Goal: Transaction & Acquisition: Purchase product/service

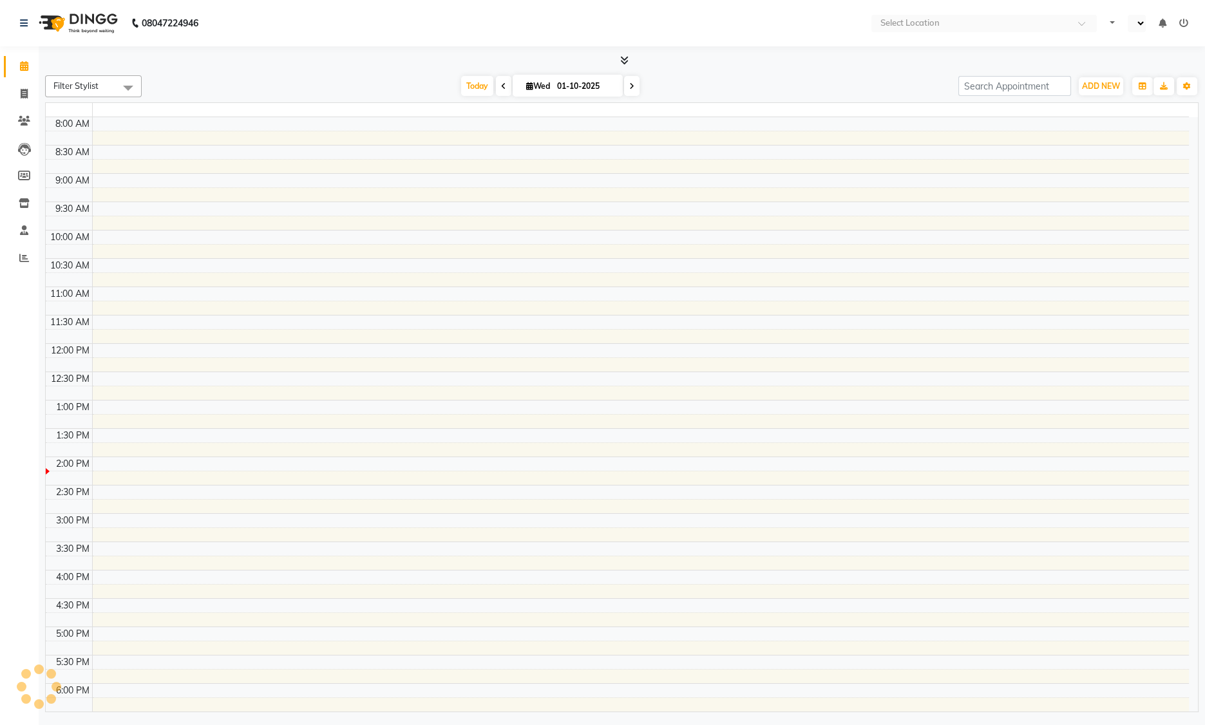
select select "en"
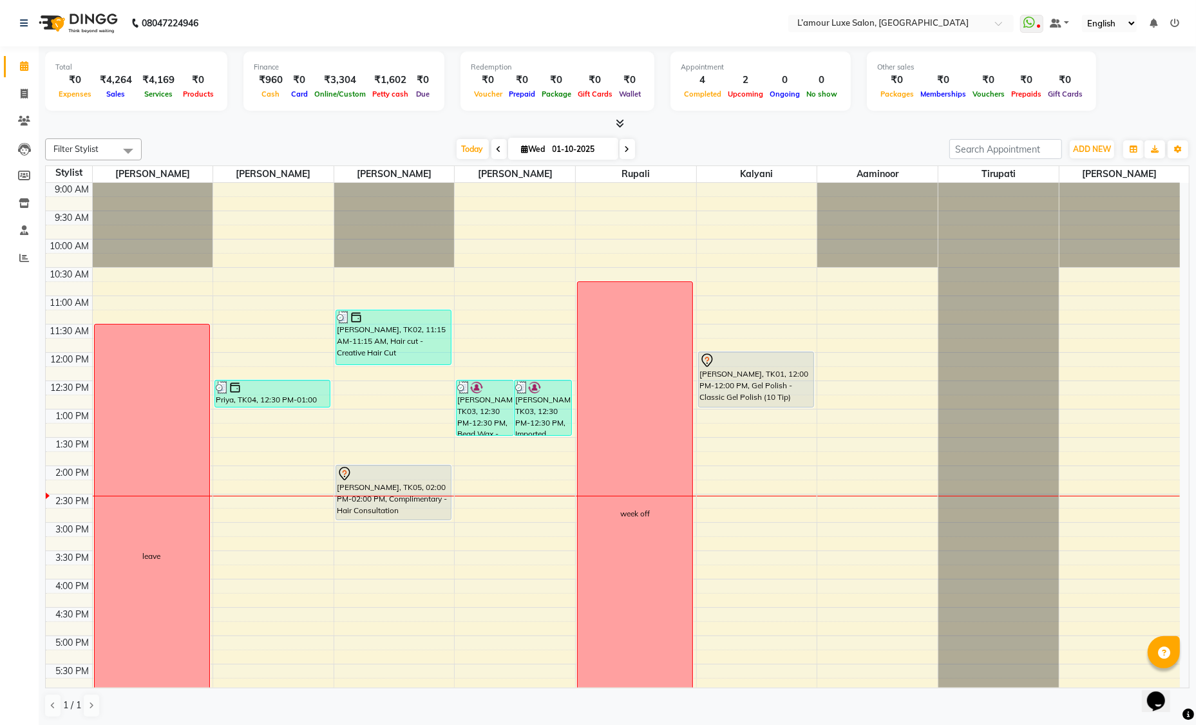
click at [1013, 130] on div "Total ₹0 Expenses ₹4,264 Sales ₹4,169 Services ₹0 Products Finance ₹960 Cash ₹0…" at bounding box center [618, 386] width 1158 height 680
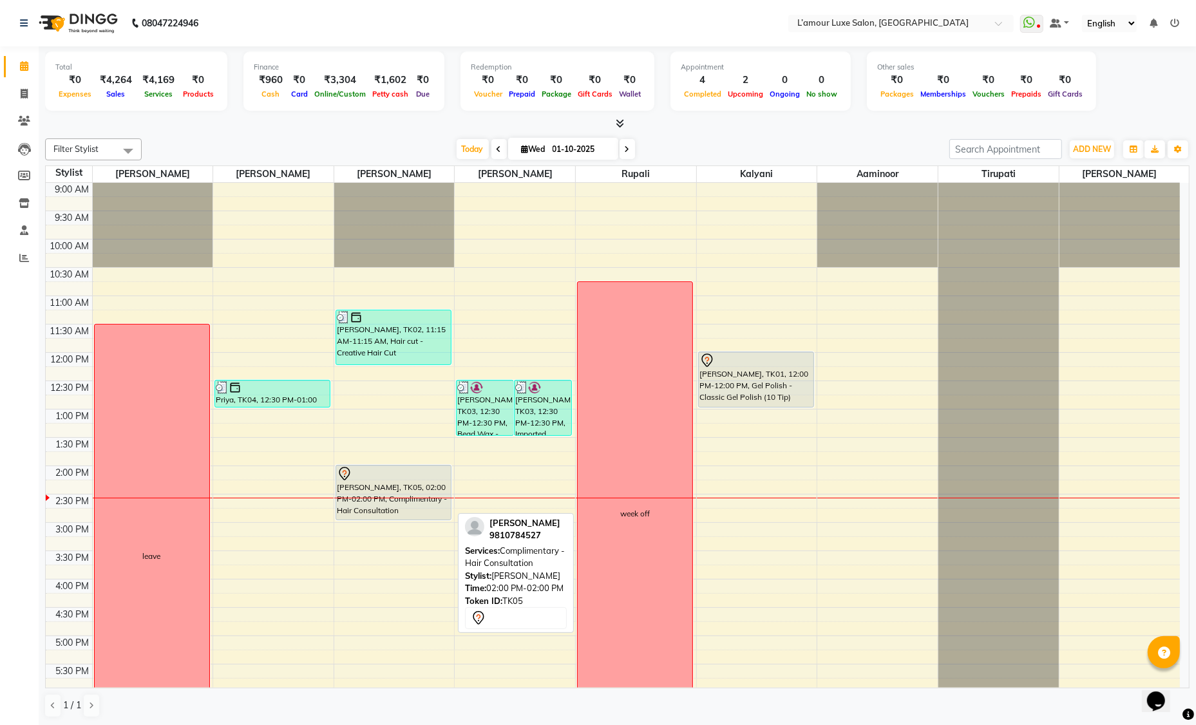
click at [393, 477] on div at bounding box center [393, 473] width 113 height 15
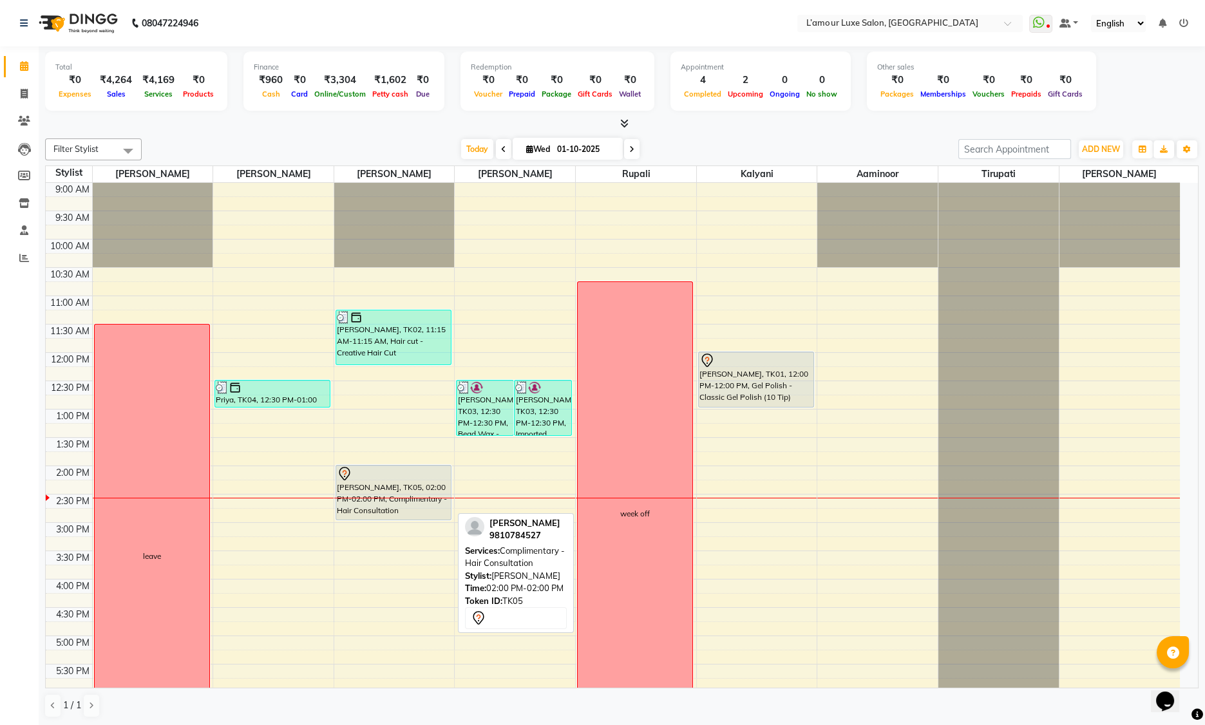
select select "7"
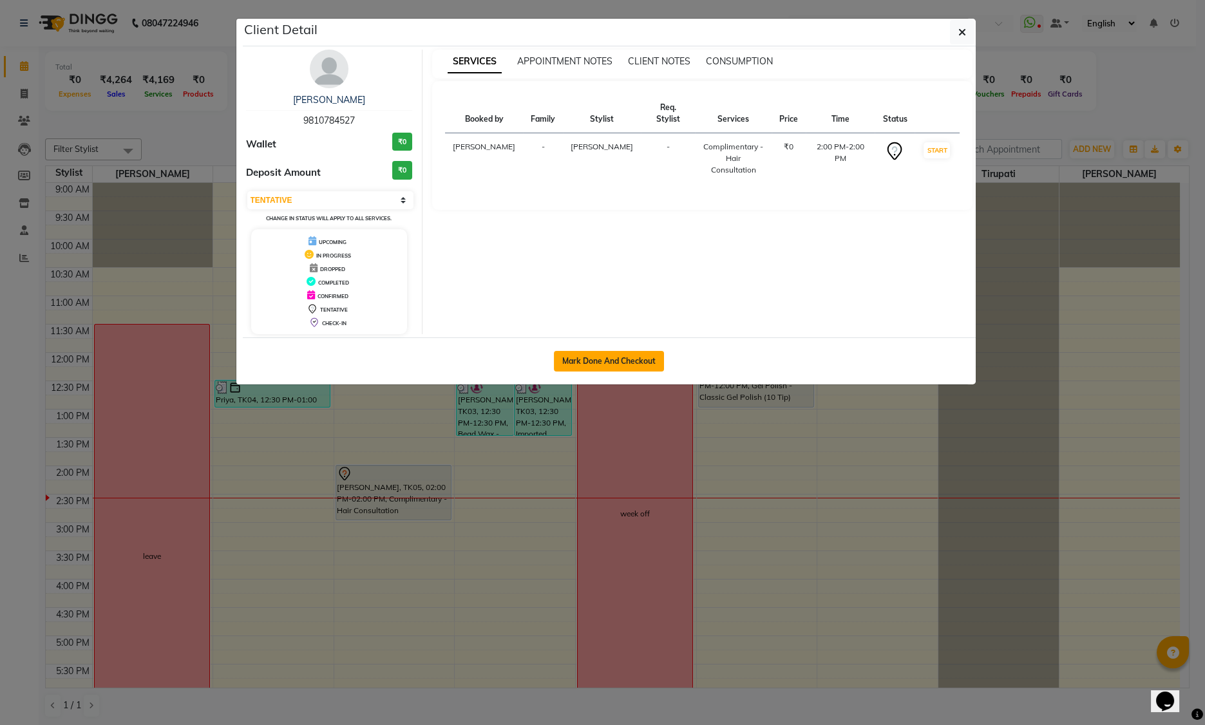
click at [624, 359] on button "Mark Done And Checkout" at bounding box center [609, 361] width 110 height 21
select select "service"
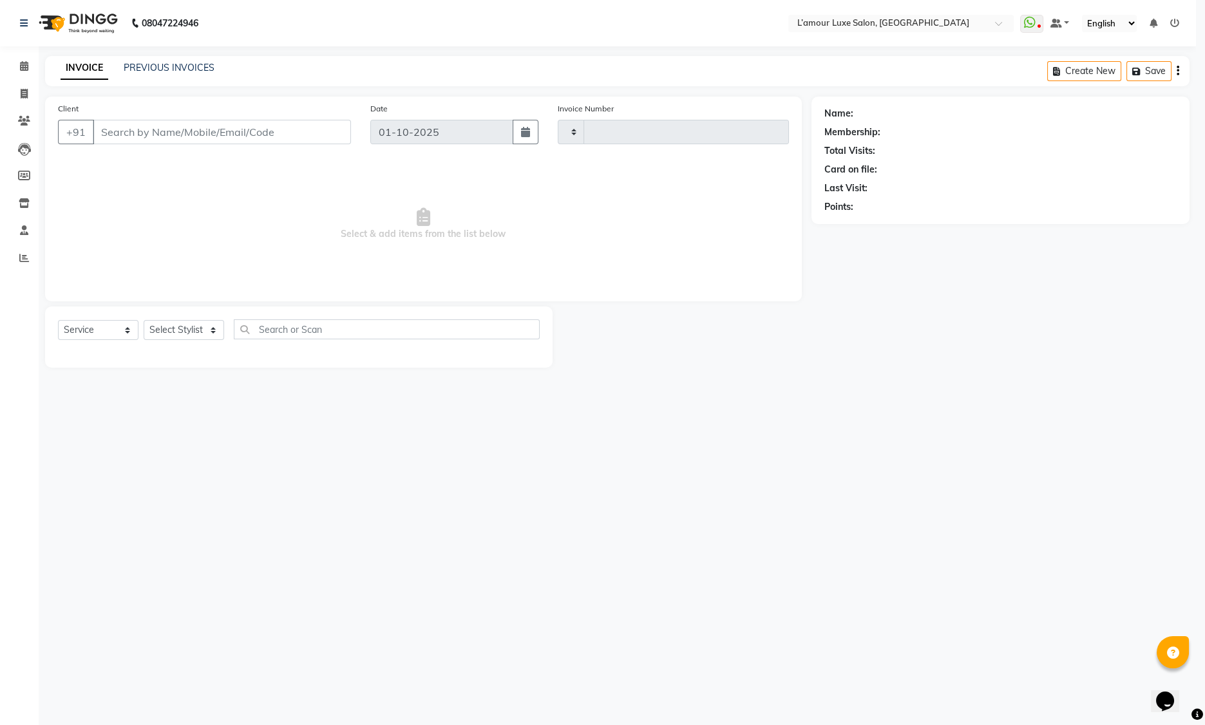
type input "1479"
select select "7325"
type input "9810784527"
select select "79012"
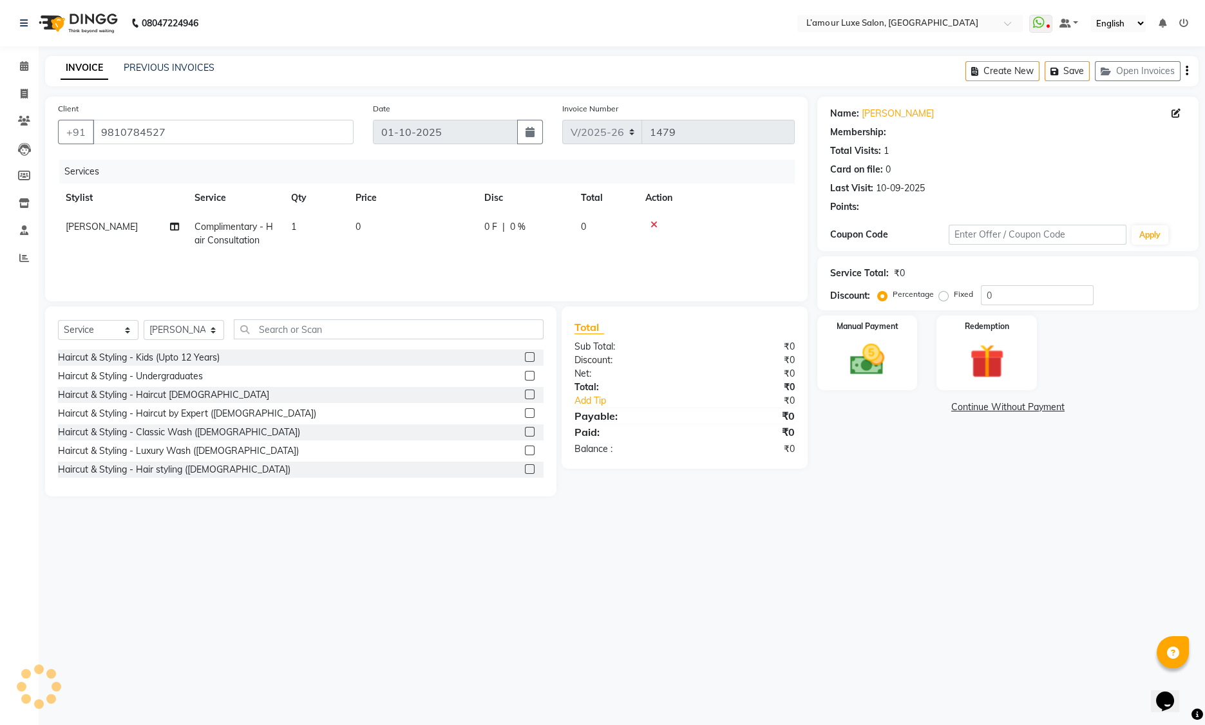
select select "1: Object"
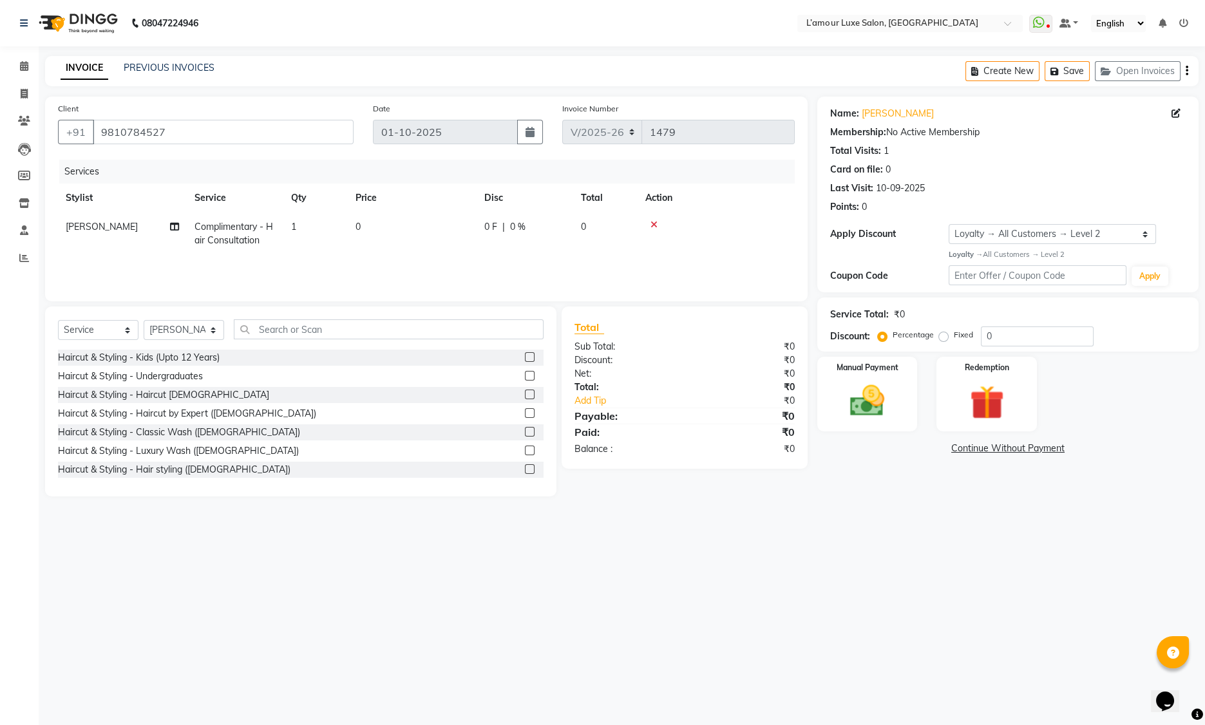
click at [654, 222] on icon at bounding box center [654, 224] width 7 height 9
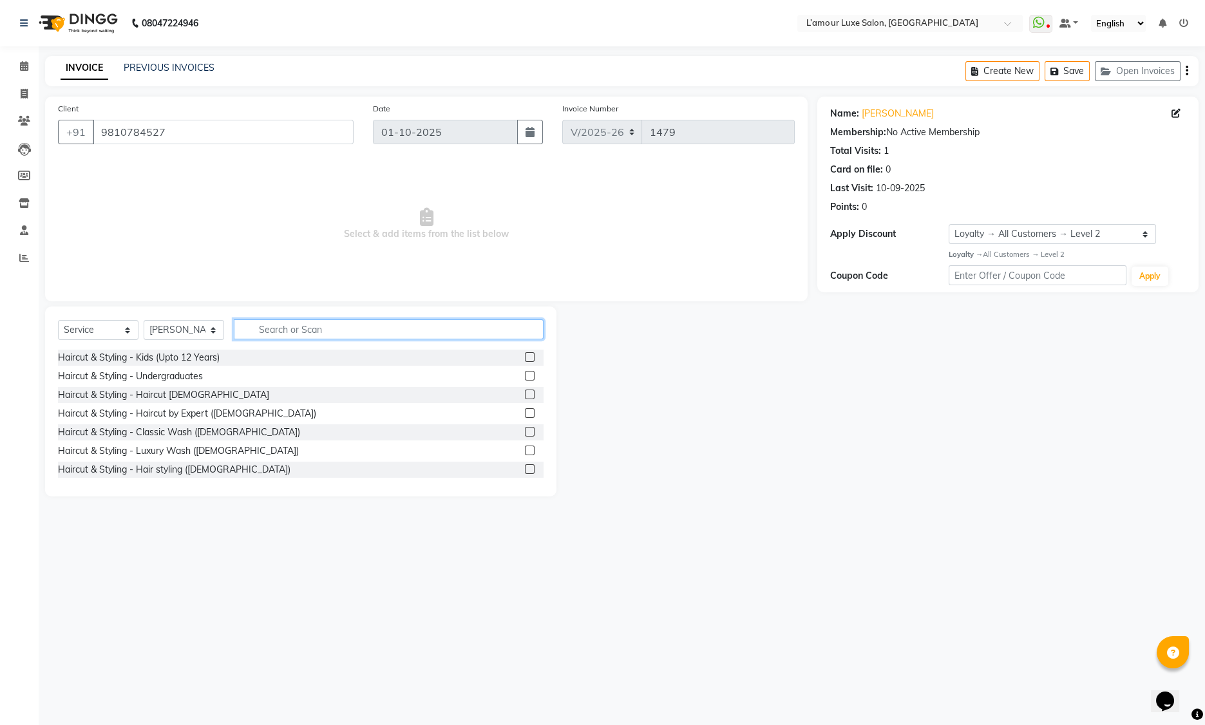
click at [318, 331] on input "text" at bounding box center [389, 330] width 310 height 20
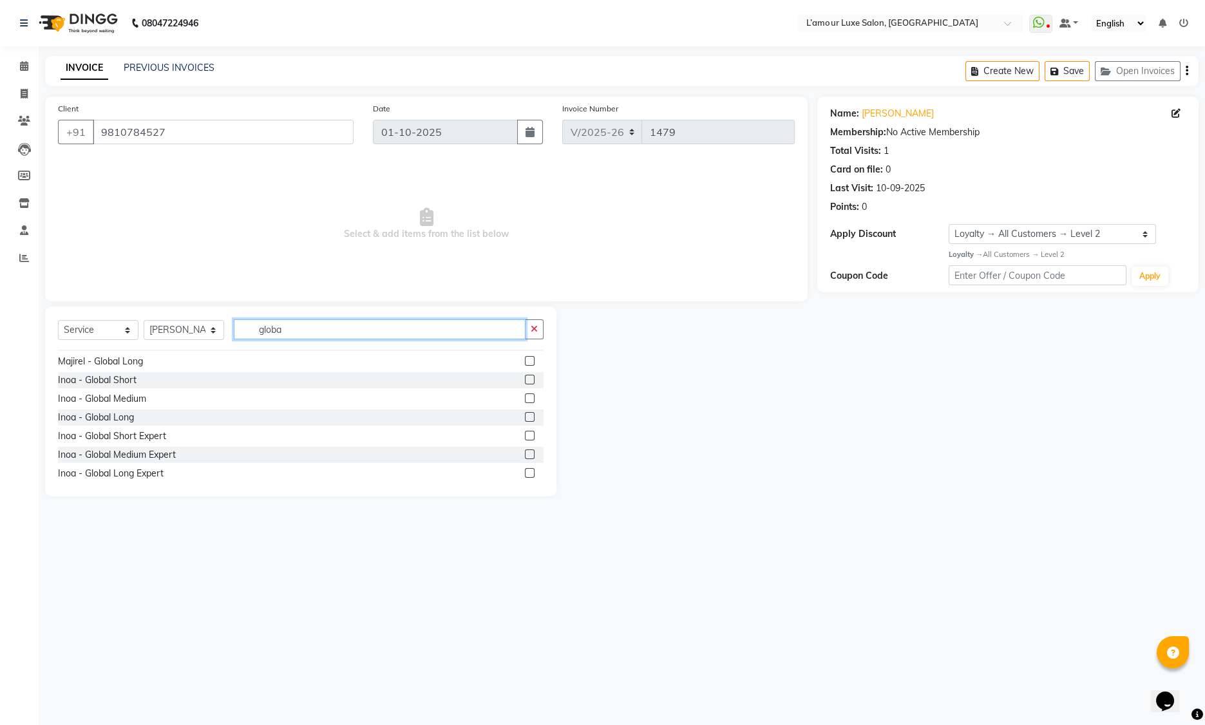
scroll to position [95, 0]
type input "globa"
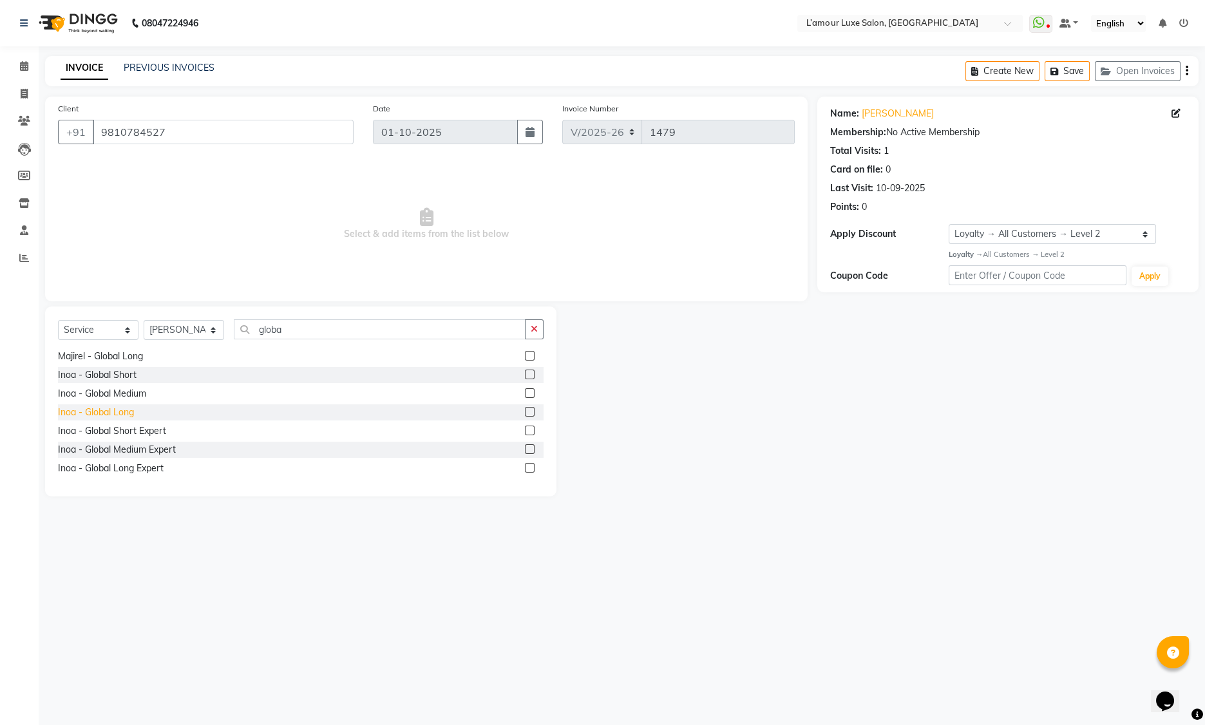
click at [128, 414] on div "Inoa - Global Long" at bounding box center [96, 413] width 76 height 14
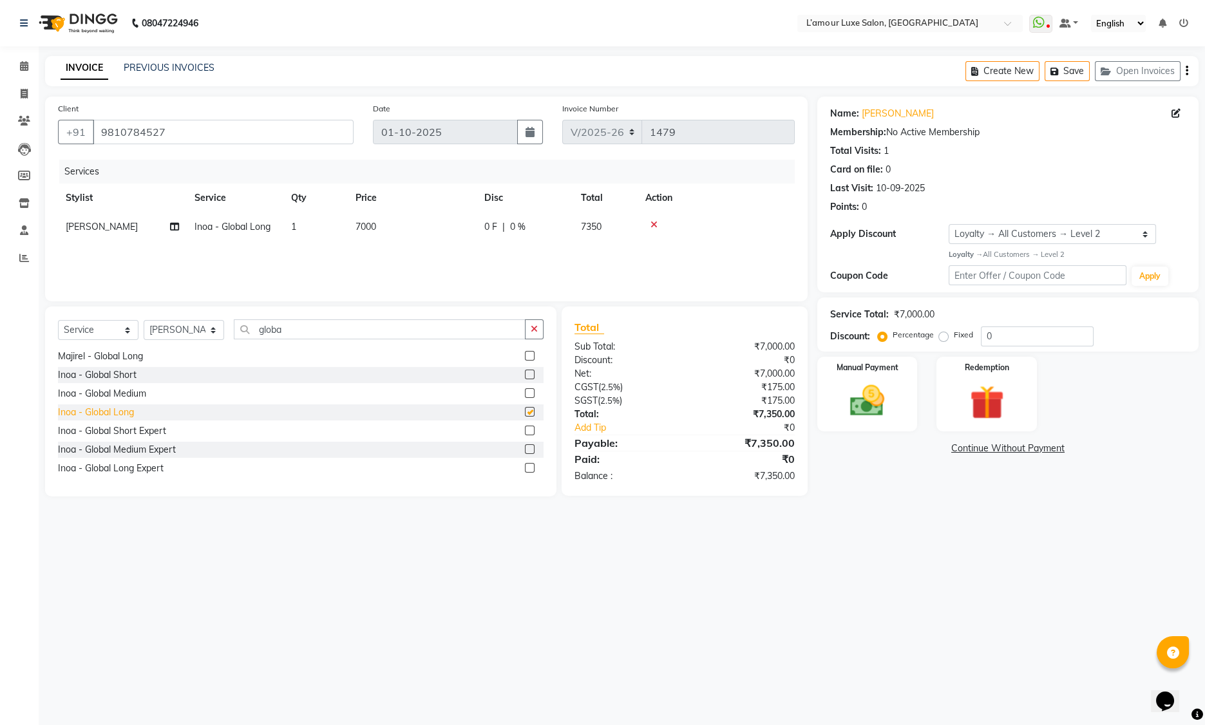
checkbox input "false"
click at [157, 465] on div "Inoa - Global Long Expert" at bounding box center [111, 469] width 106 height 14
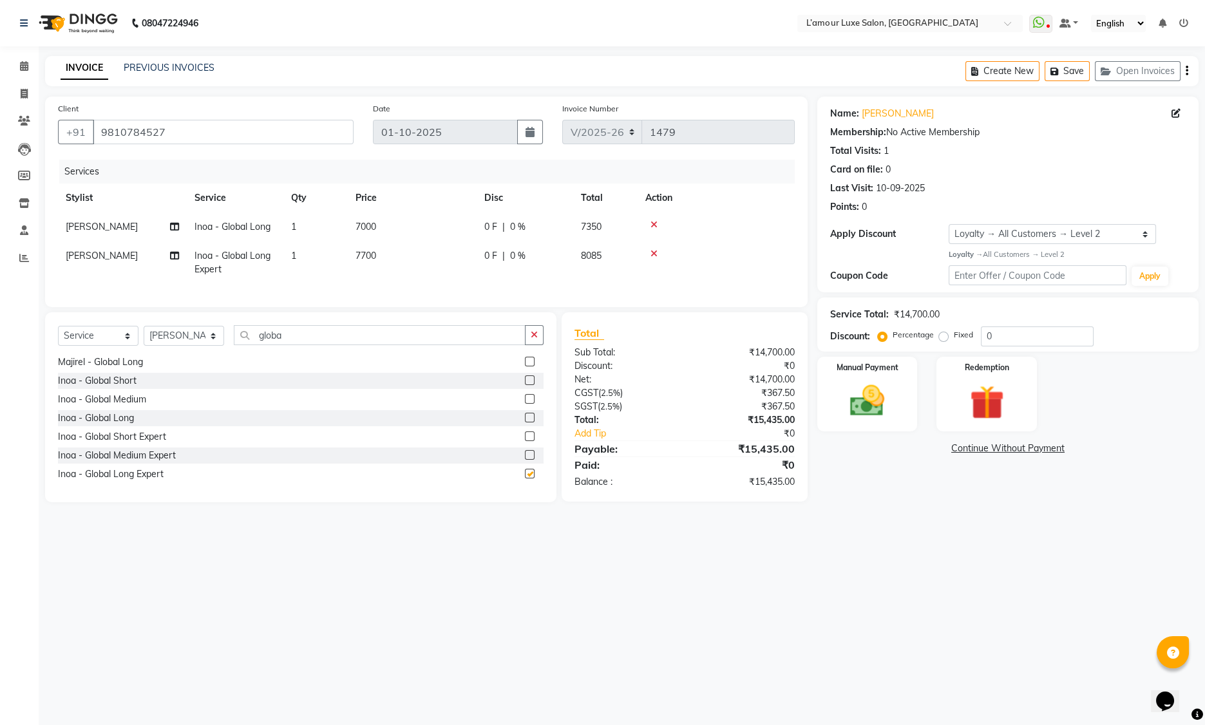
checkbox input "false"
click at [656, 253] on icon at bounding box center [654, 253] width 7 height 9
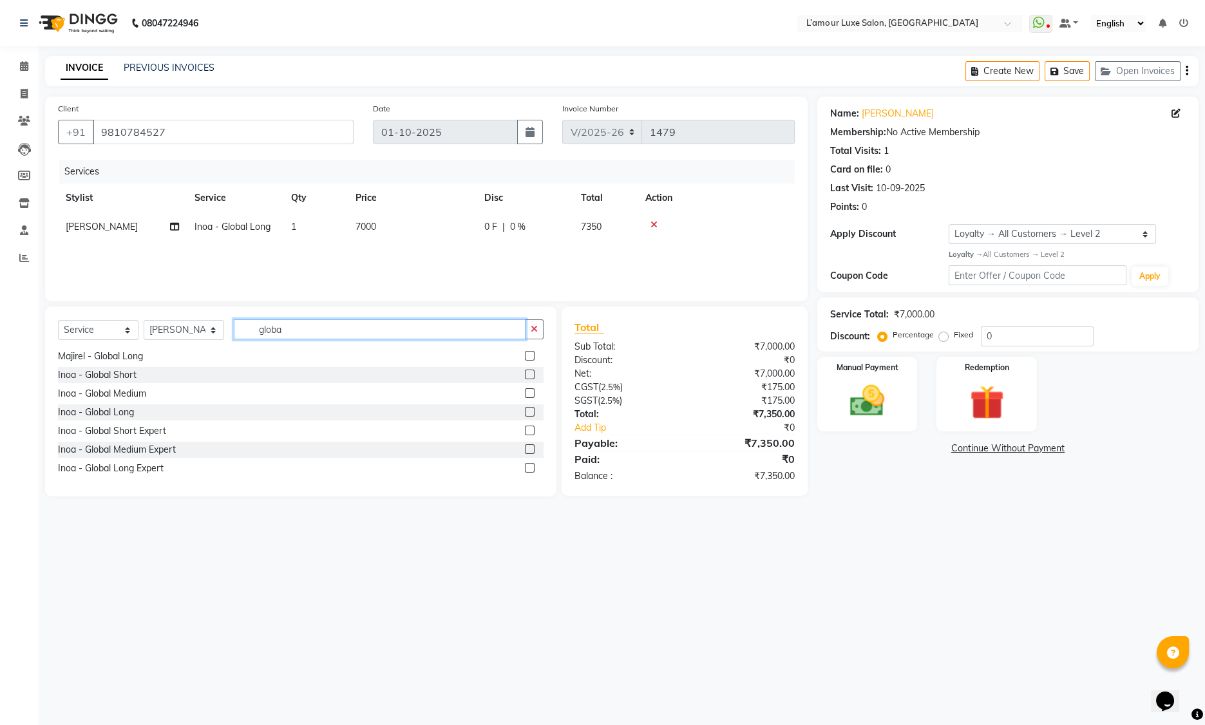
click at [324, 335] on input "globa" at bounding box center [380, 330] width 292 height 20
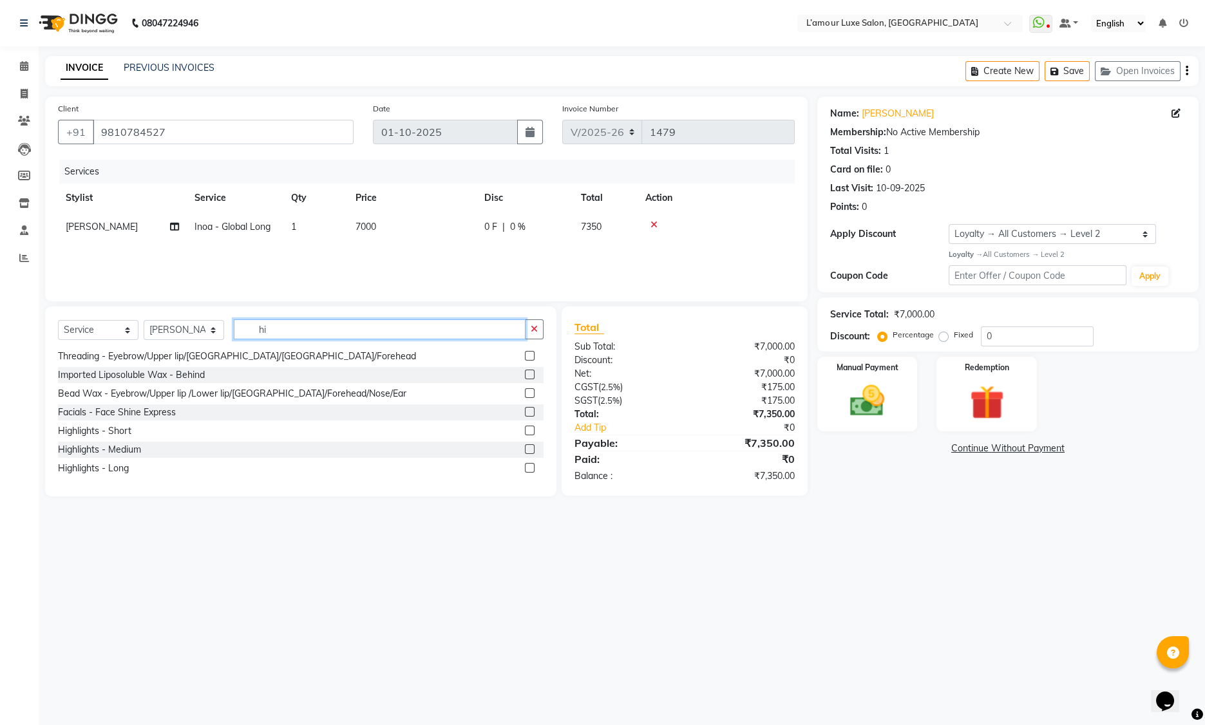
type input "h"
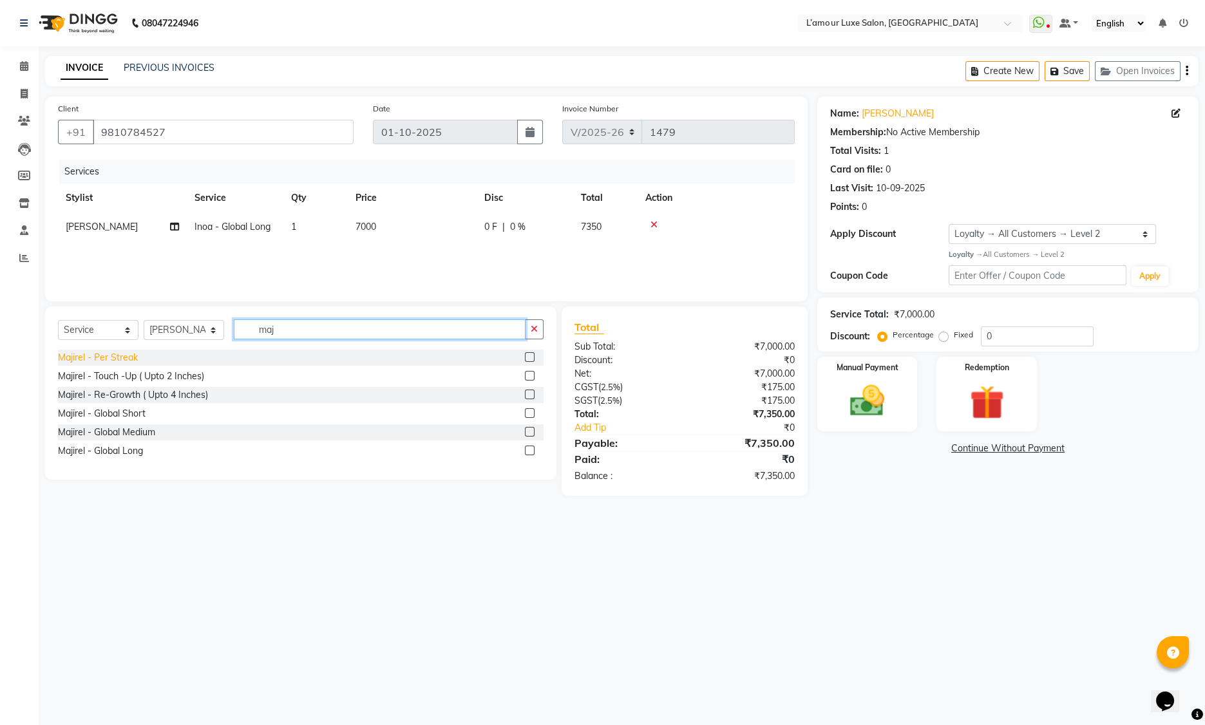
type input "maj"
click at [115, 355] on div "Majirel - Per Streak" at bounding box center [98, 358] width 80 height 14
checkbox input "false"
click at [311, 254] on td "1" at bounding box center [315, 256] width 64 height 29
select select "79012"
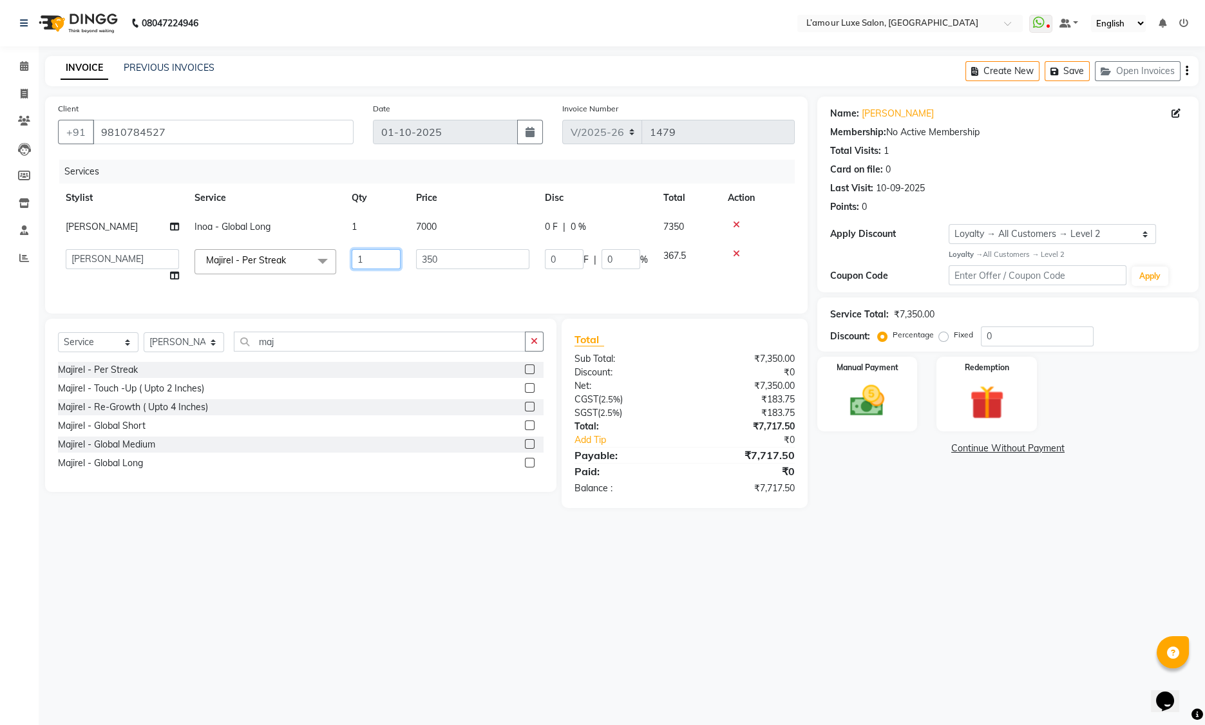
click at [380, 256] on input "1" at bounding box center [376, 259] width 49 height 20
type input "4"
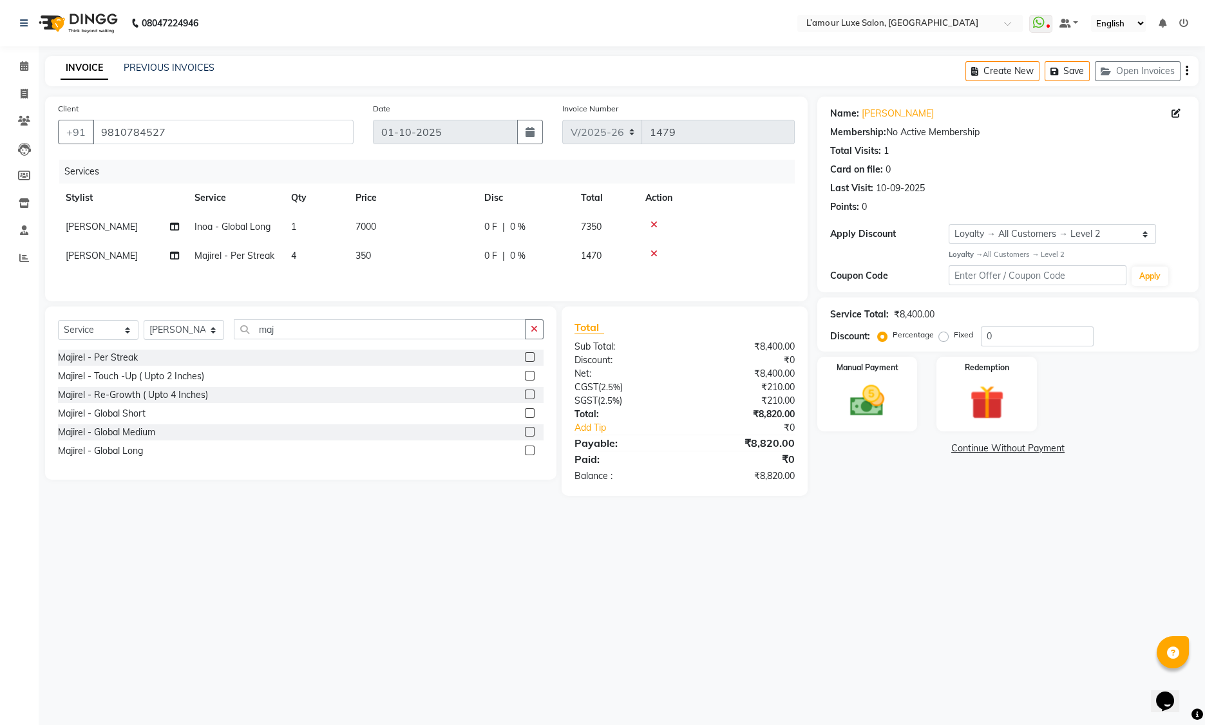
click at [464, 277] on div "Services Stylist Service Qty Price Disc Total Action Kalpesh Inoa - Global Long…" at bounding box center [426, 224] width 737 height 129
click at [294, 334] on input "maj" at bounding box center [380, 330] width 292 height 20
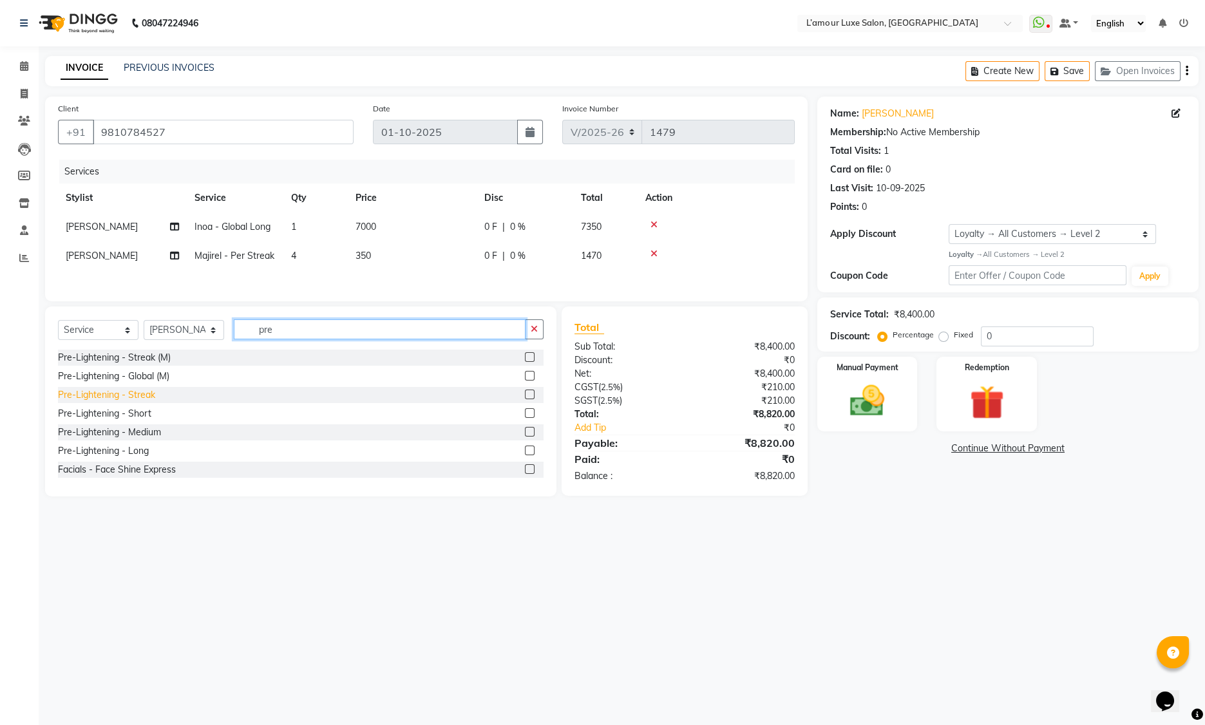
type input "pre"
click at [133, 392] on div "Pre-Lightening - Streak" at bounding box center [106, 395] width 97 height 14
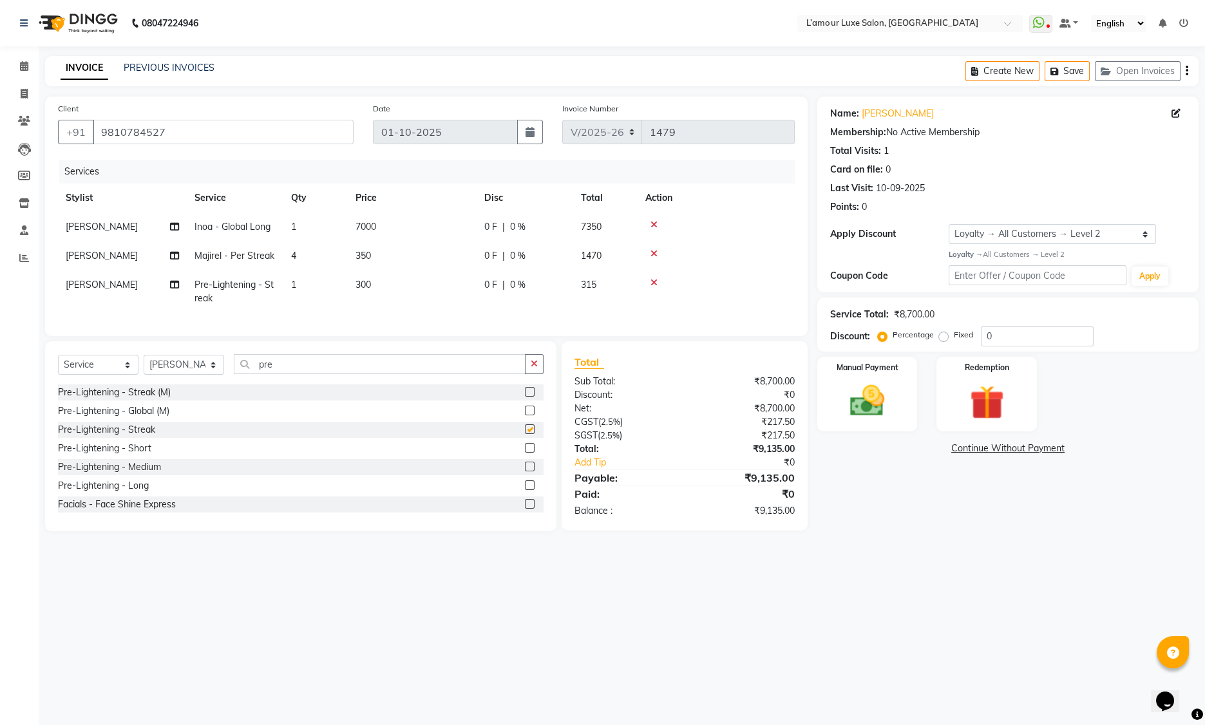
checkbox input "false"
click at [300, 286] on td "1" at bounding box center [315, 292] width 64 height 43
select select "79012"
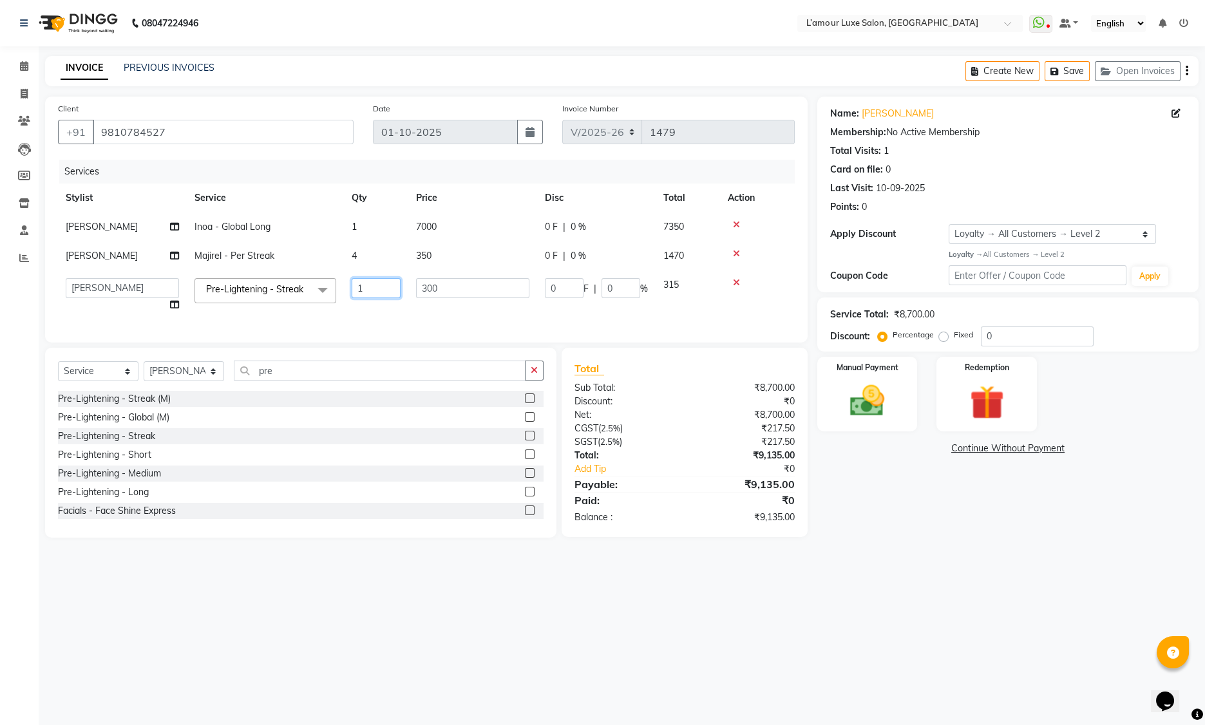
click at [378, 291] on input "1" at bounding box center [376, 288] width 49 height 20
type input "4"
click at [429, 171] on div "Services" at bounding box center [431, 172] width 745 height 24
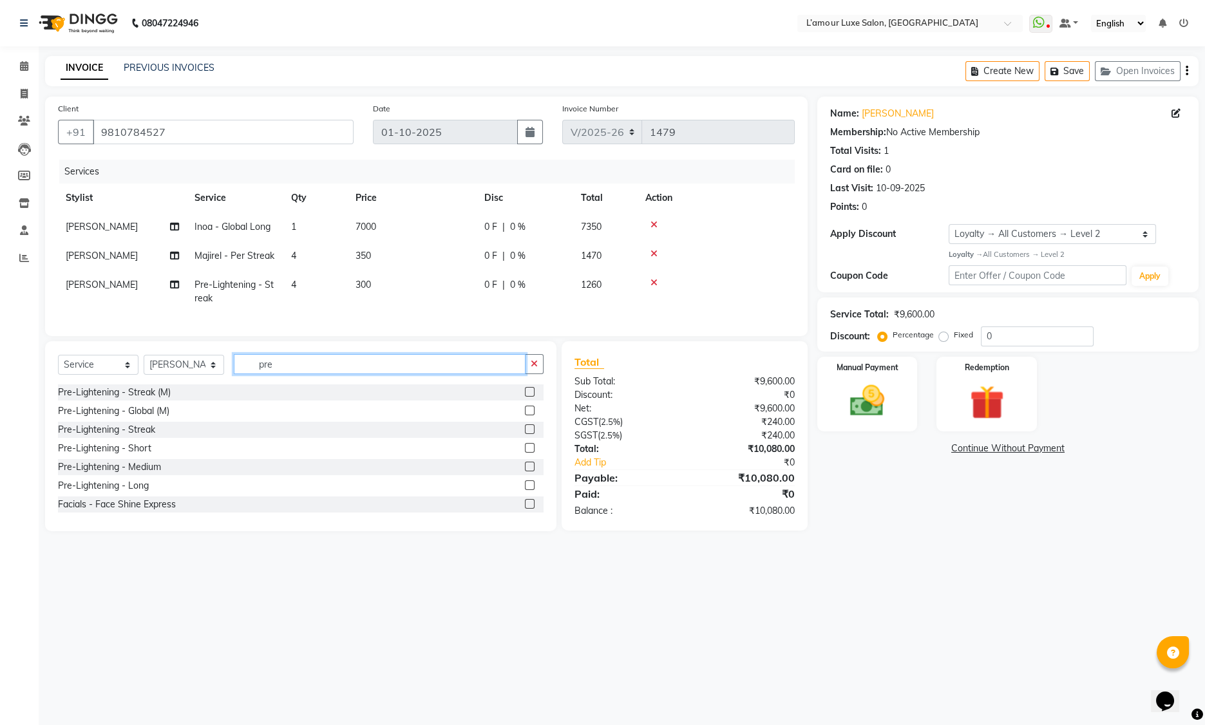
click at [283, 372] on input "pre" at bounding box center [380, 364] width 292 height 20
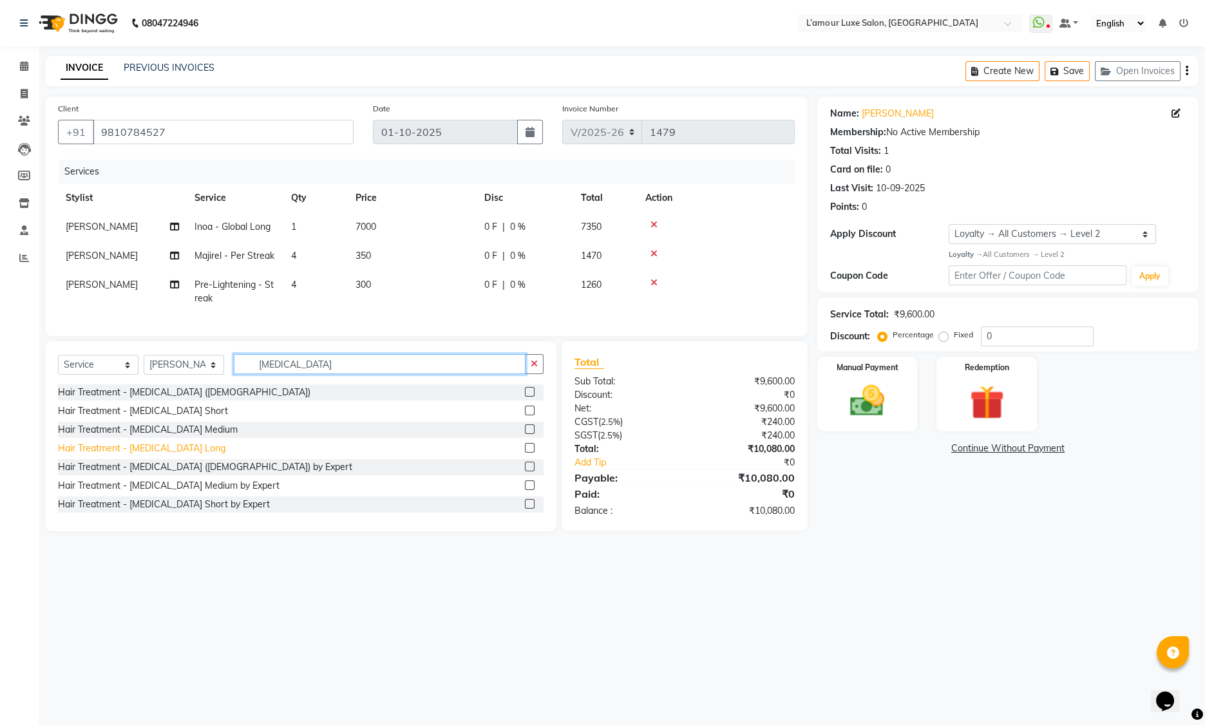
type input "botox"
click at [164, 455] on div "Hair Treatment - [MEDICAL_DATA] Long" at bounding box center [141, 449] width 167 height 14
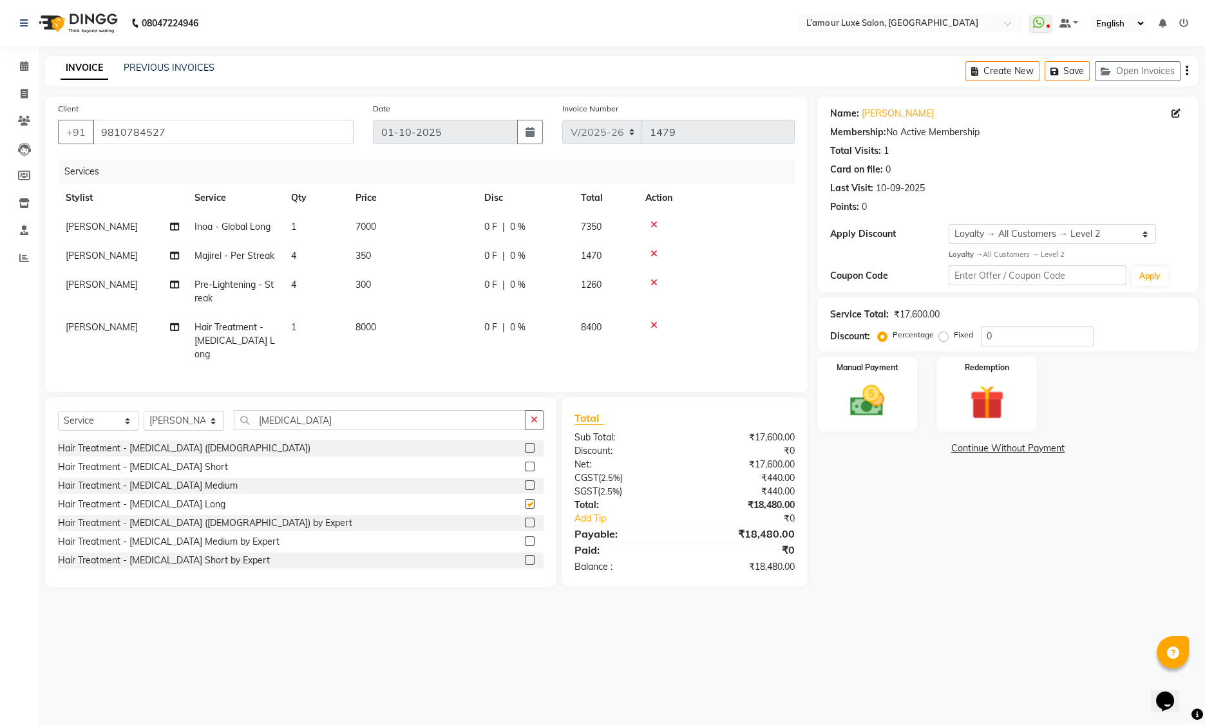
checkbox input "false"
click at [1031, 336] on input "0" at bounding box center [1037, 337] width 113 height 20
type input "20"
click at [975, 550] on div "Name: Anukriti Membership: No Active Membership Total Visits: 1 Card on file: 0…" at bounding box center [1012, 342] width 391 height 491
click at [534, 228] on span "20 %" at bounding box center [536, 227] width 21 height 14
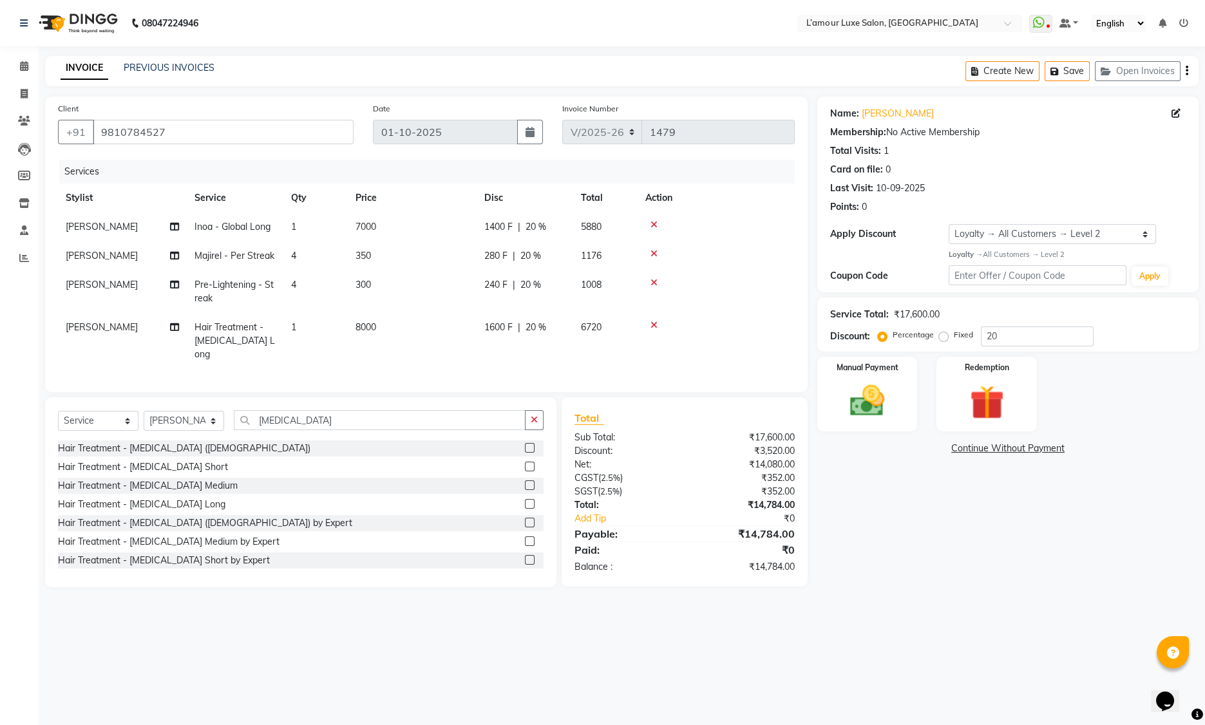
select select "79012"
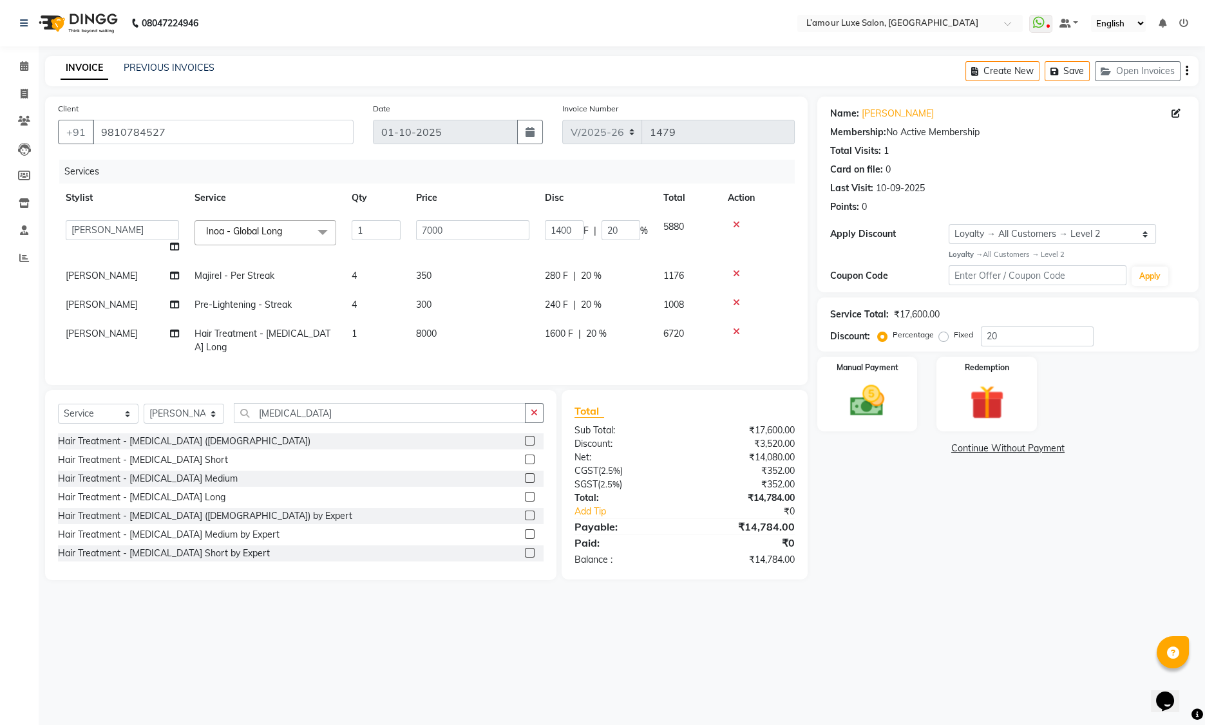
click at [736, 327] on icon at bounding box center [736, 331] width 7 height 9
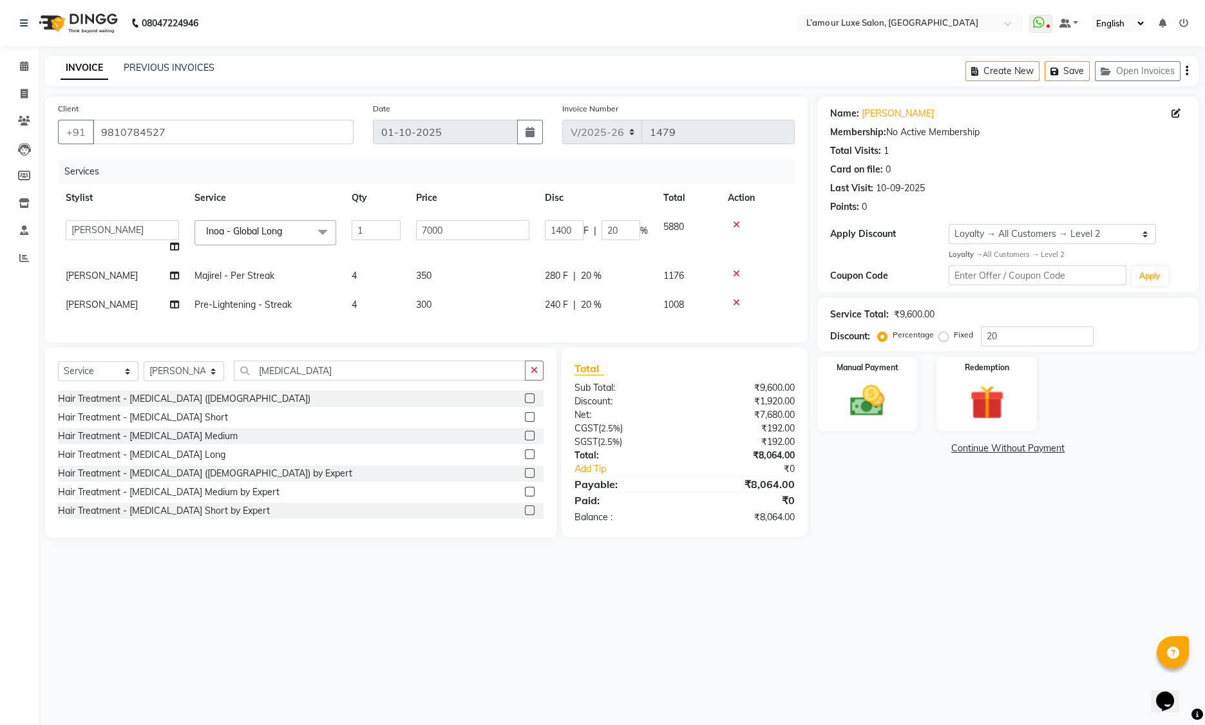
click at [756, 241] on td at bounding box center [757, 237] width 75 height 49
click at [619, 170] on div "Services" at bounding box center [431, 172] width 745 height 24
click at [990, 502] on div "Name: Anukriti Membership: No Active Membership Total Visits: 1 Card on file: 0…" at bounding box center [1012, 317] width 391 height 441
click at [1035, 332] on input "20" at bounding box center [1037, 337] width 113 height 20
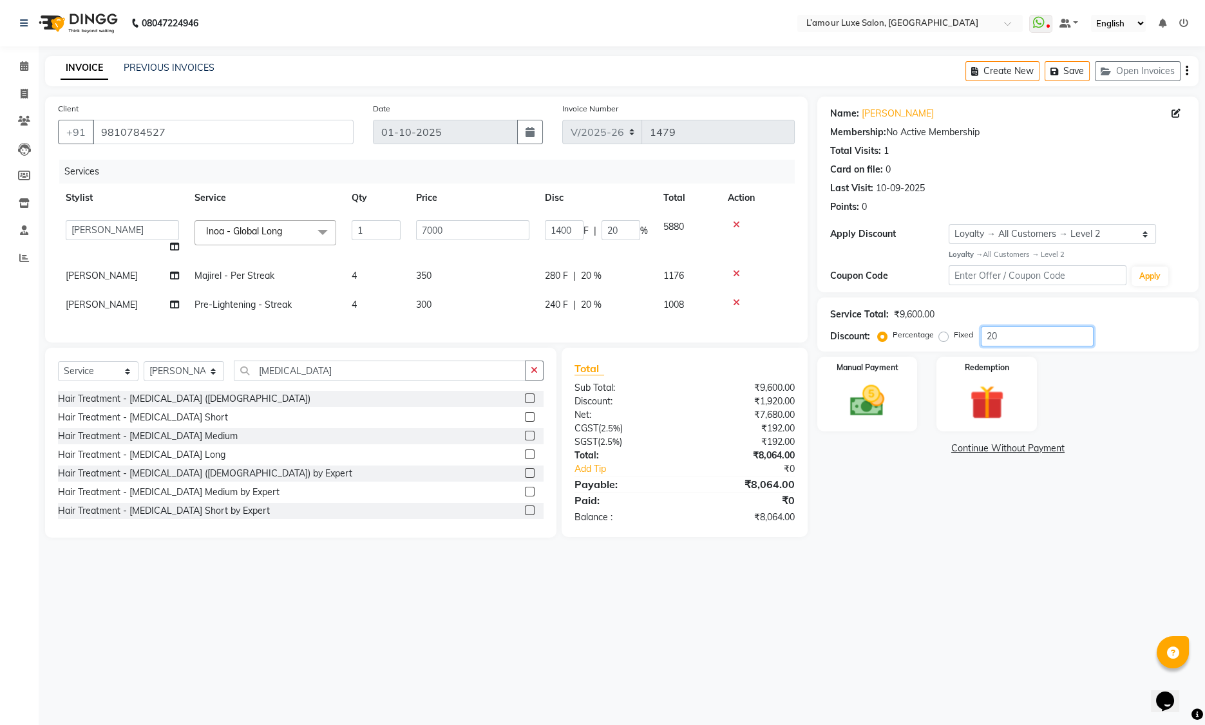
type input "2"
type input "140"
type input "2"
type input "0"
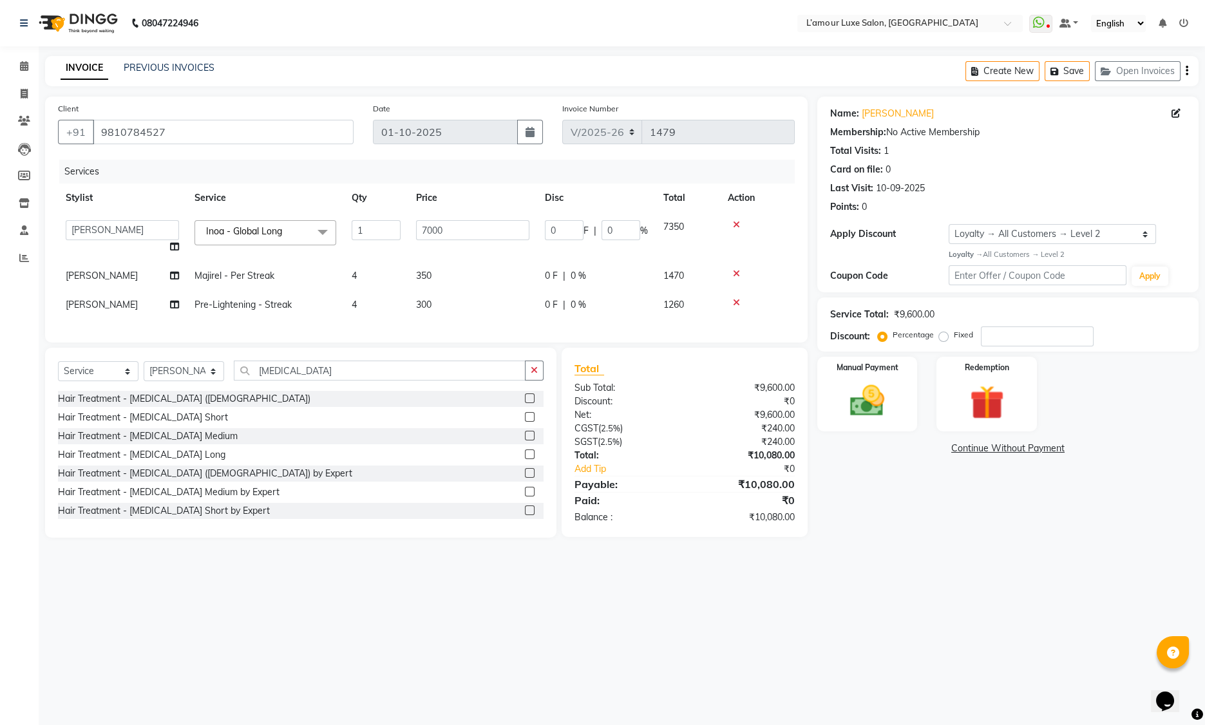
click at [934, 557] on main "INVOICE PREVIOUS INVOICES Create New Save Open Invoices Client +91 9810784527 D…" at bounding box center [622, 306] width 1167 height 501
click at [776, 395] on div "₹9,600.00" at bounding box center [745, 388] width 120 height 14
click at [778, 432] on div "₹240.00" at bounding box center [745, 429] width 120 height 14
click at [999, 341] on input "number" at bounding box center [1037, 337] width 113 height 20
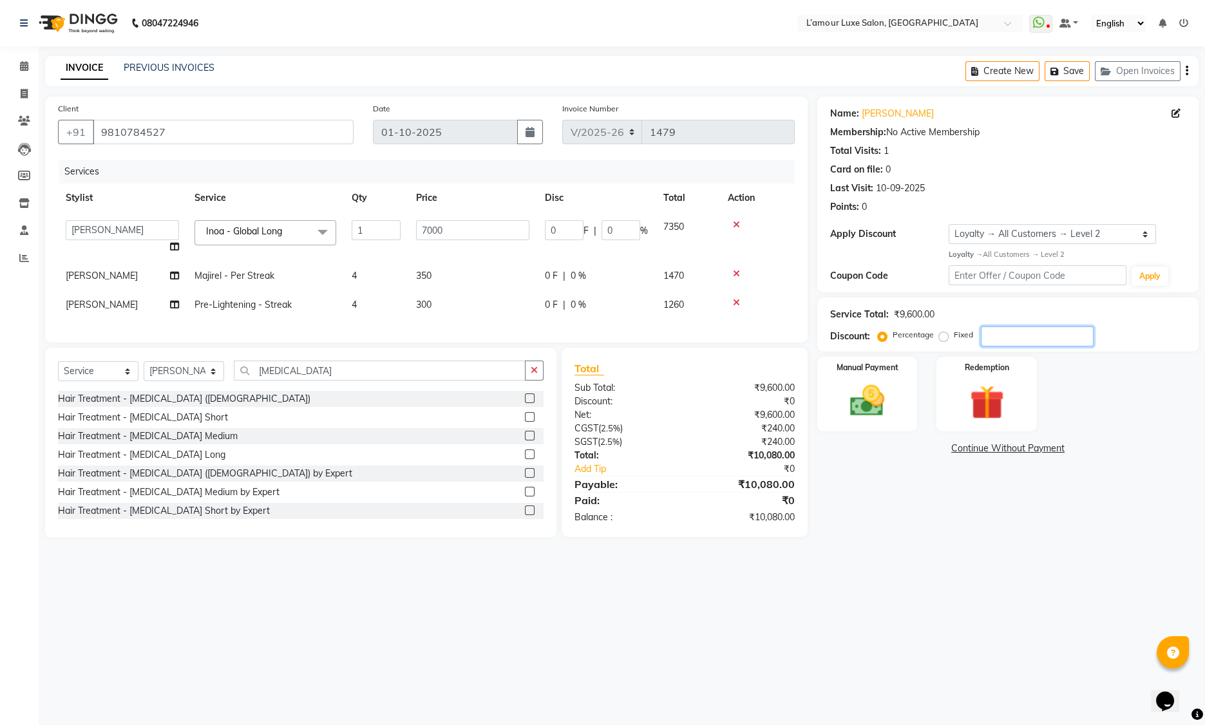
type input "2"
type input "140"
type input "2"
type input "20"
type input "1400"
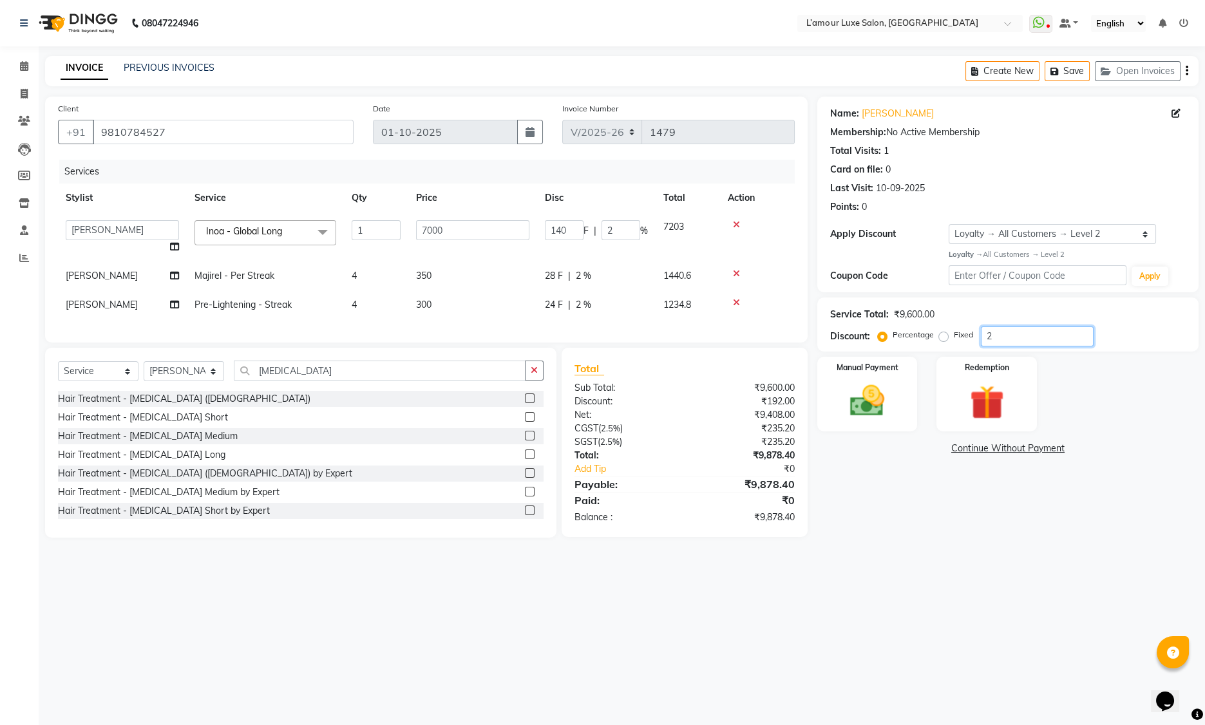
type input "20"
click at [423, 381] on input "botox" at bounding box center [380, 371] width 292 height 20
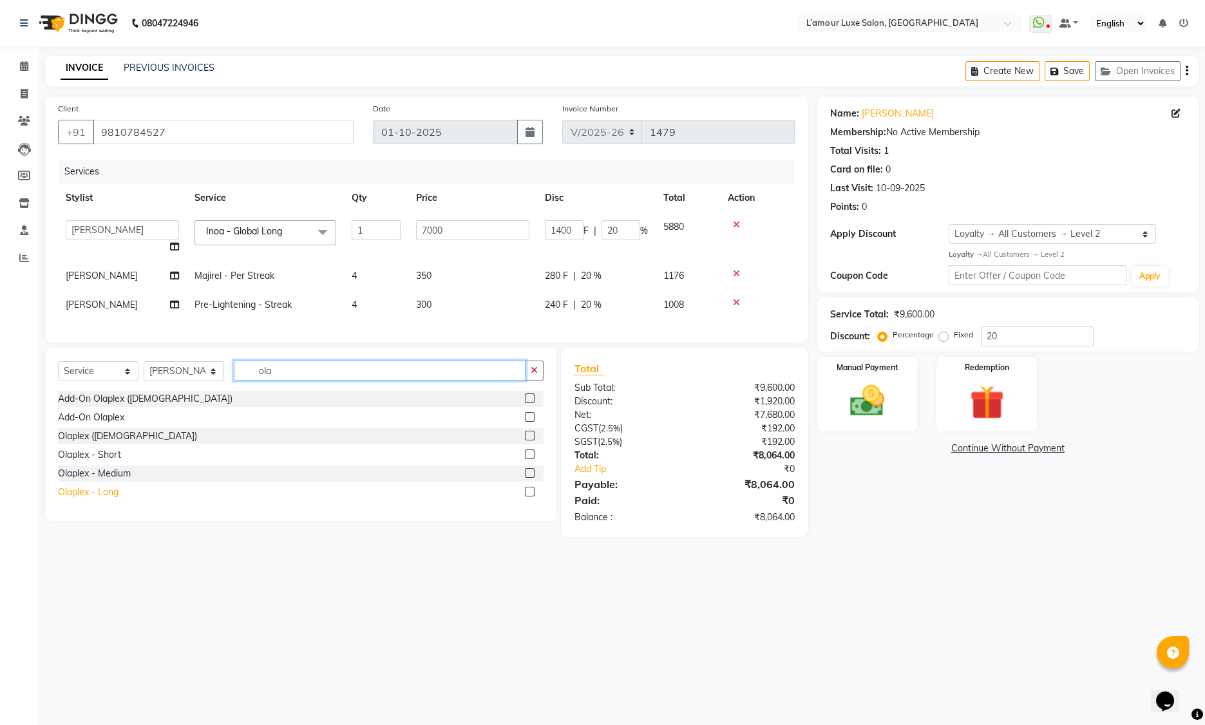
type input "ola"
click at [111, 499] on div "Olaplex - Long" at bounding box center [88, 493] width 61 height 14
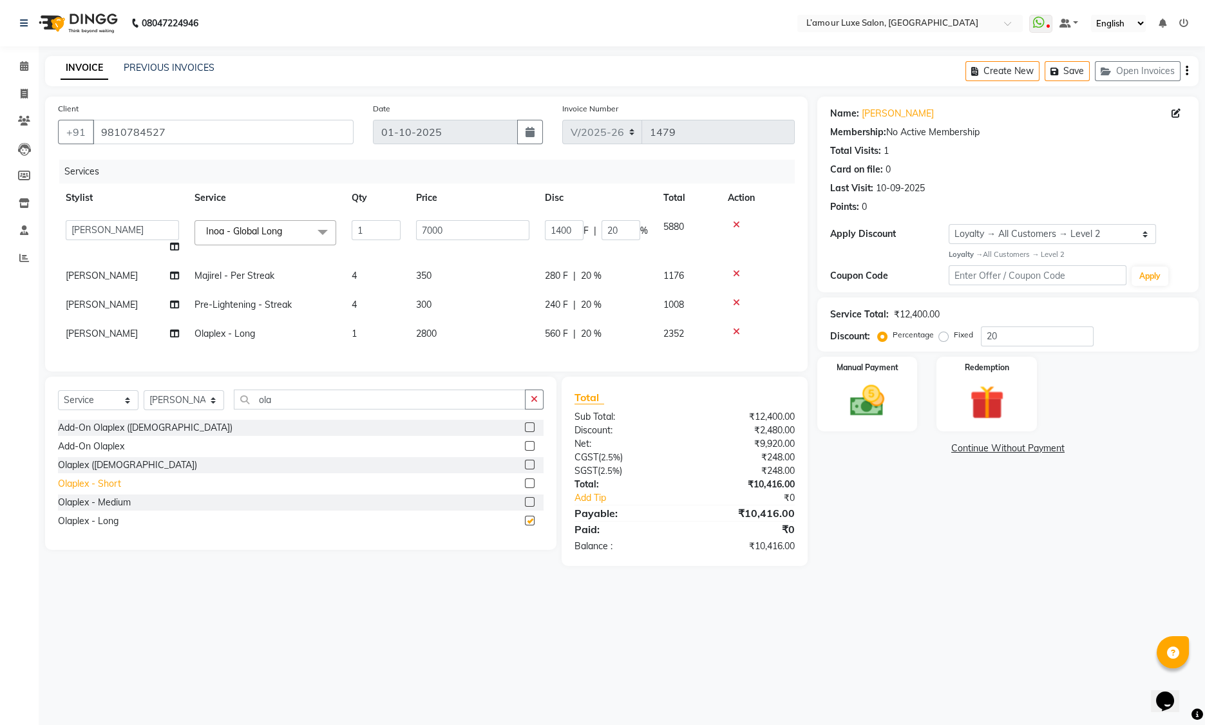
checkbox input "false"
click at [115, 454] on div "Add-On Olaplex" at bounding box center [91, 447] width 66 height 14
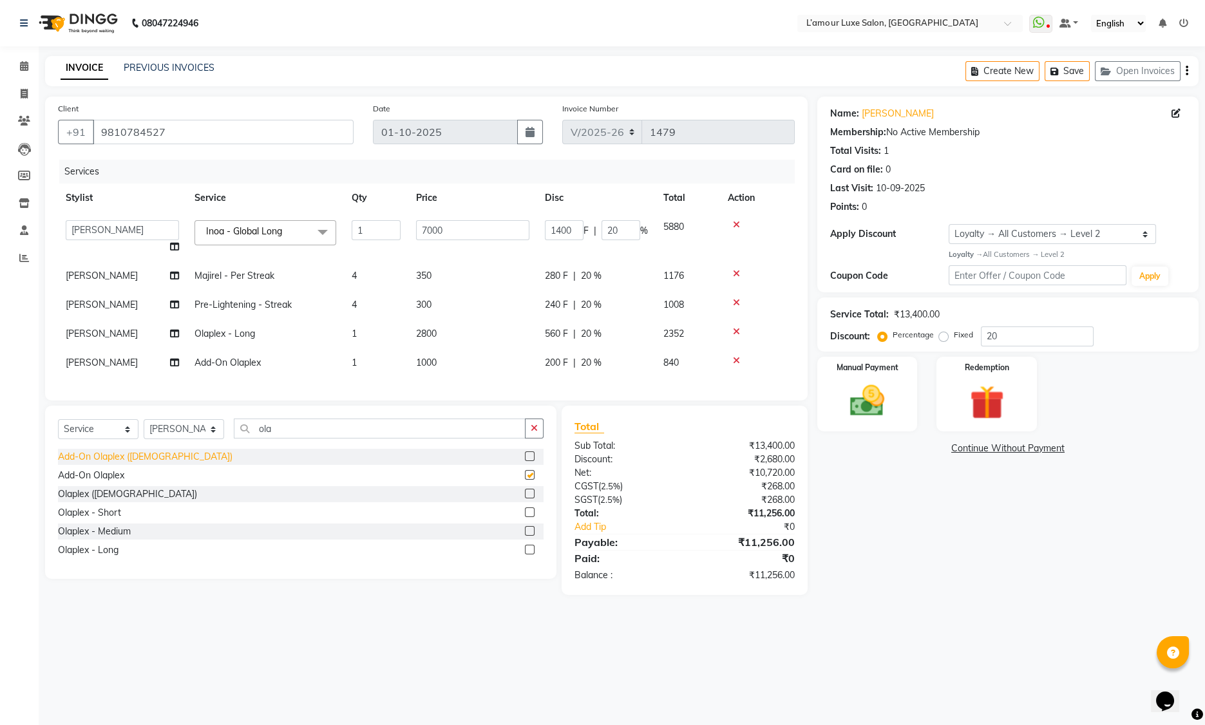
checkbox input "false"
click at [437, 365] on span "1000" at bounding box center [426, 363] width 21 height 12
select select "79012"
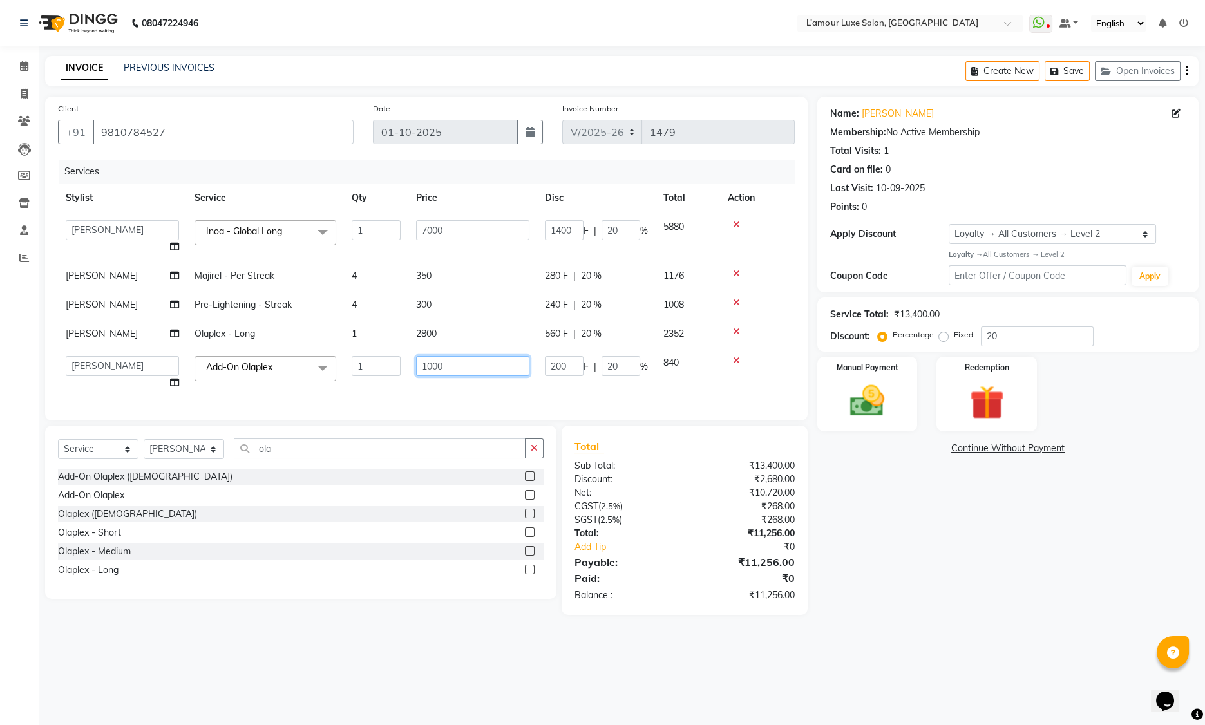
click at [470, 367] on input "1000" at bounding box center [472, 366] width 113 height 20
type input "1"
type input "1500"
click at [749, 375] on td at bounding box center [757, 373] width 75 height 49
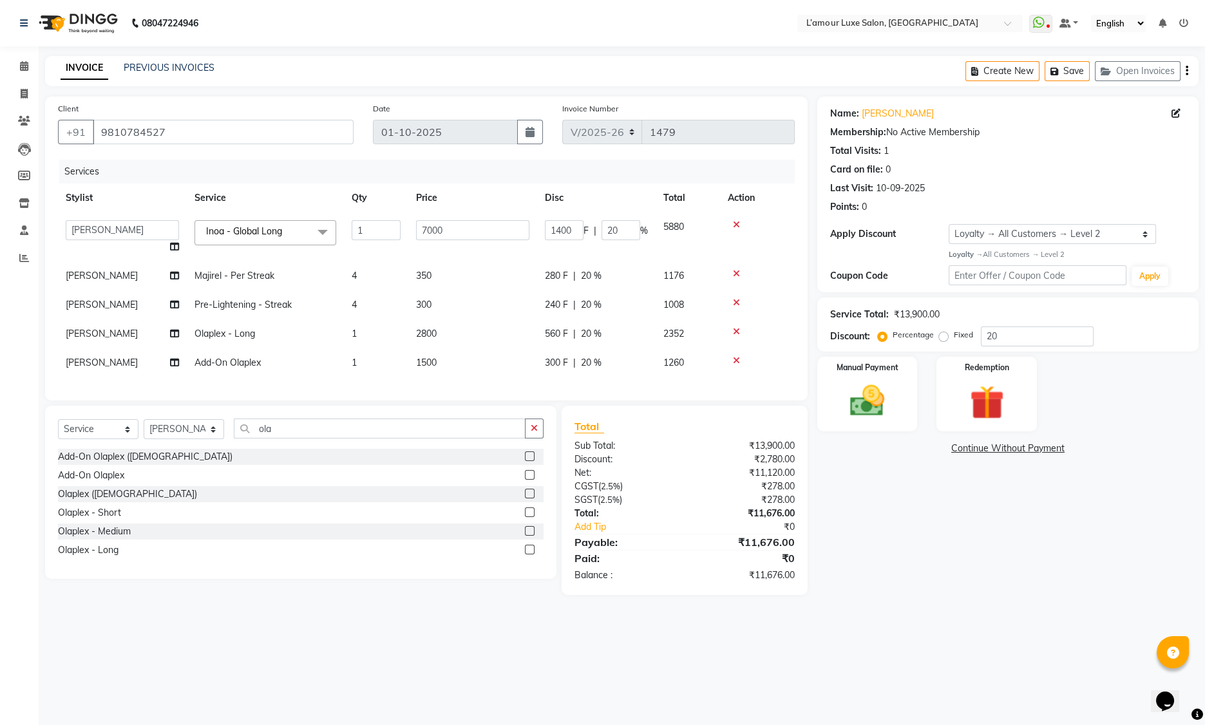
click at [735, 330] on icon at bounding box center [736, 331] width 7 height 9
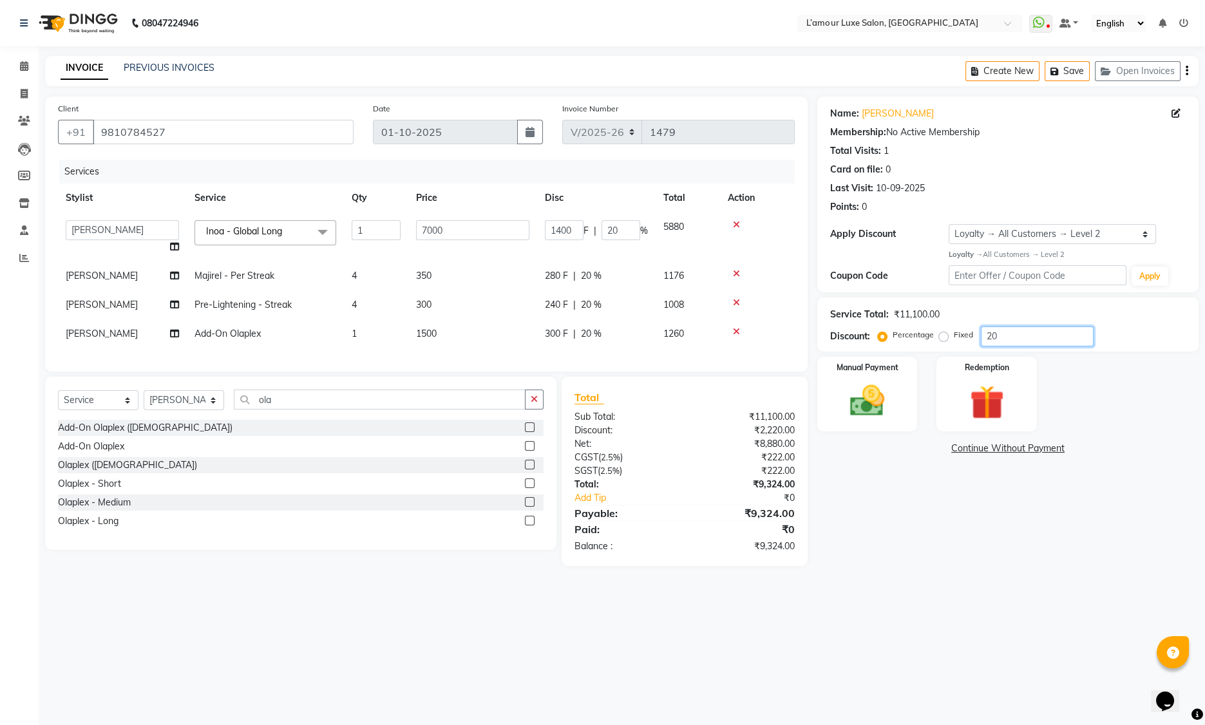
click at [1006, 332] on input "20" at bounding box center [1037, 337] width 113 height 20
type input "2"
type input "140"
type input "2"
type input "0"
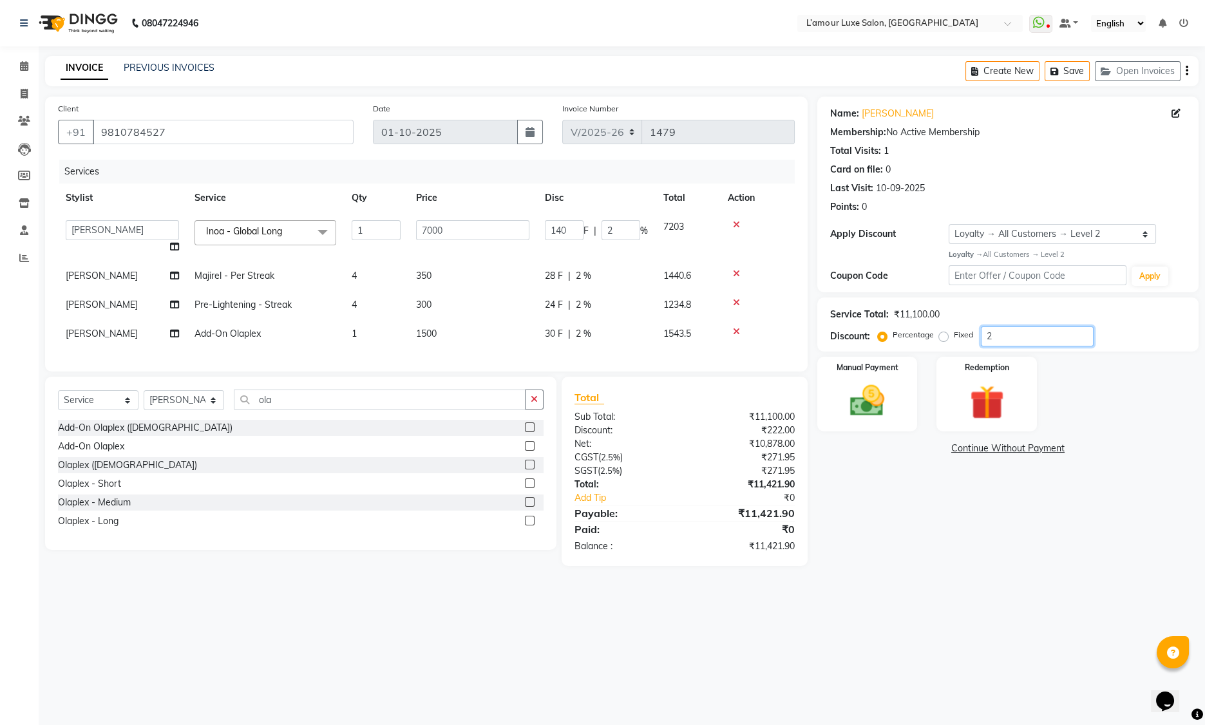
type input "0"
click at [787, 339] on td at bounding box center [757, 334] width 75 height 29
click at [103, 406] on select "Select Service Product Membership Package Voucher Prepaid Gift Card" at bounding box center [98, 400] width 81 height 20
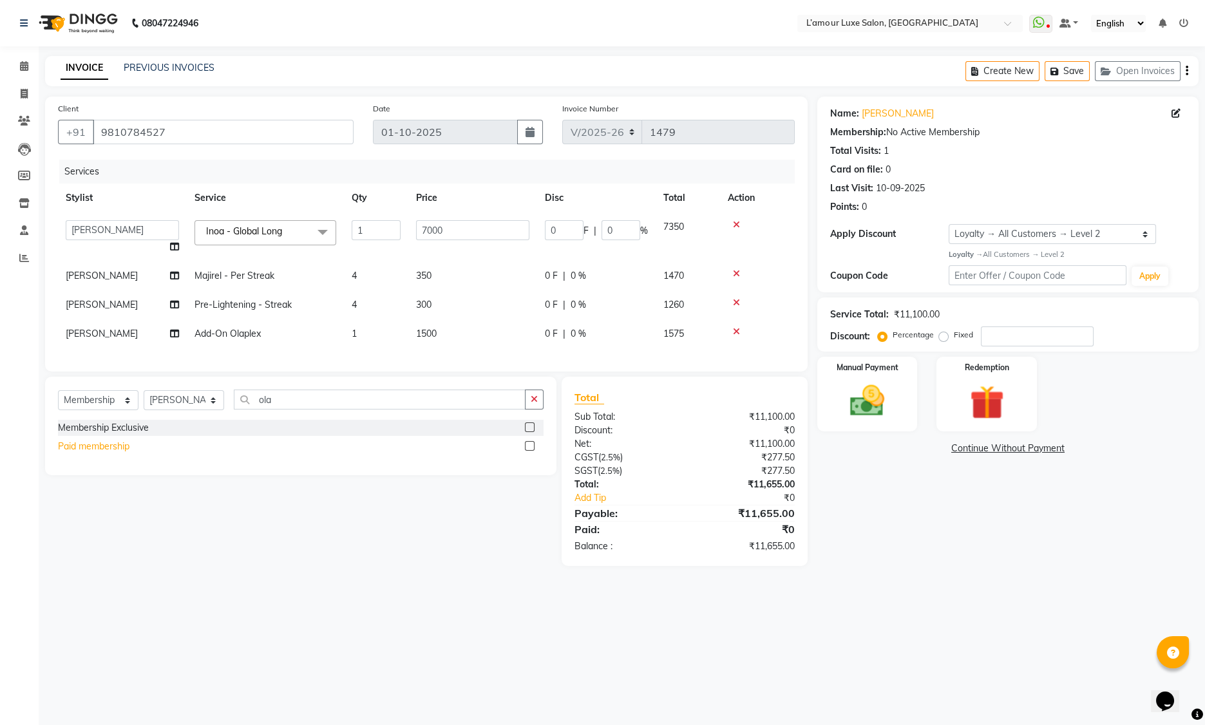
click at [94, 454] on div "Paid membership" at bounding box center [94, 447] width 72 height 14
select select "select"
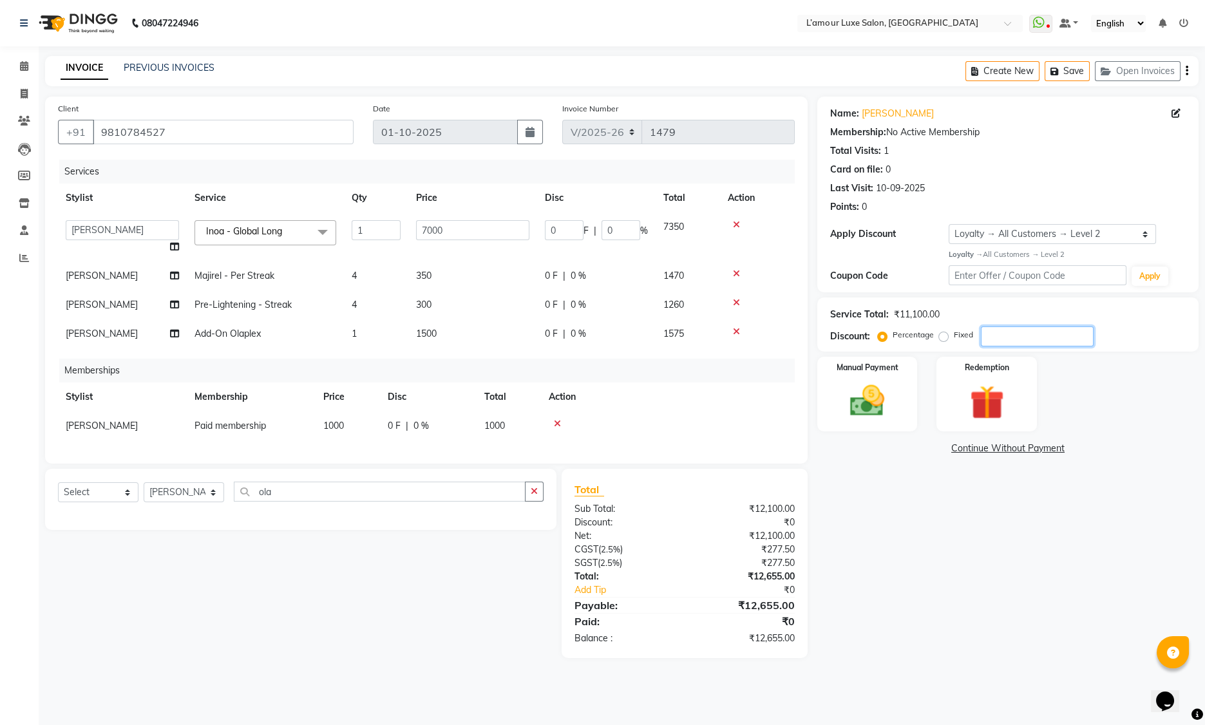
click at [1037, 338] on input "number" at bounding box center [1037, 337] width 113 height 20
type input "2"
type input "140"
type input "2"
type input "20"
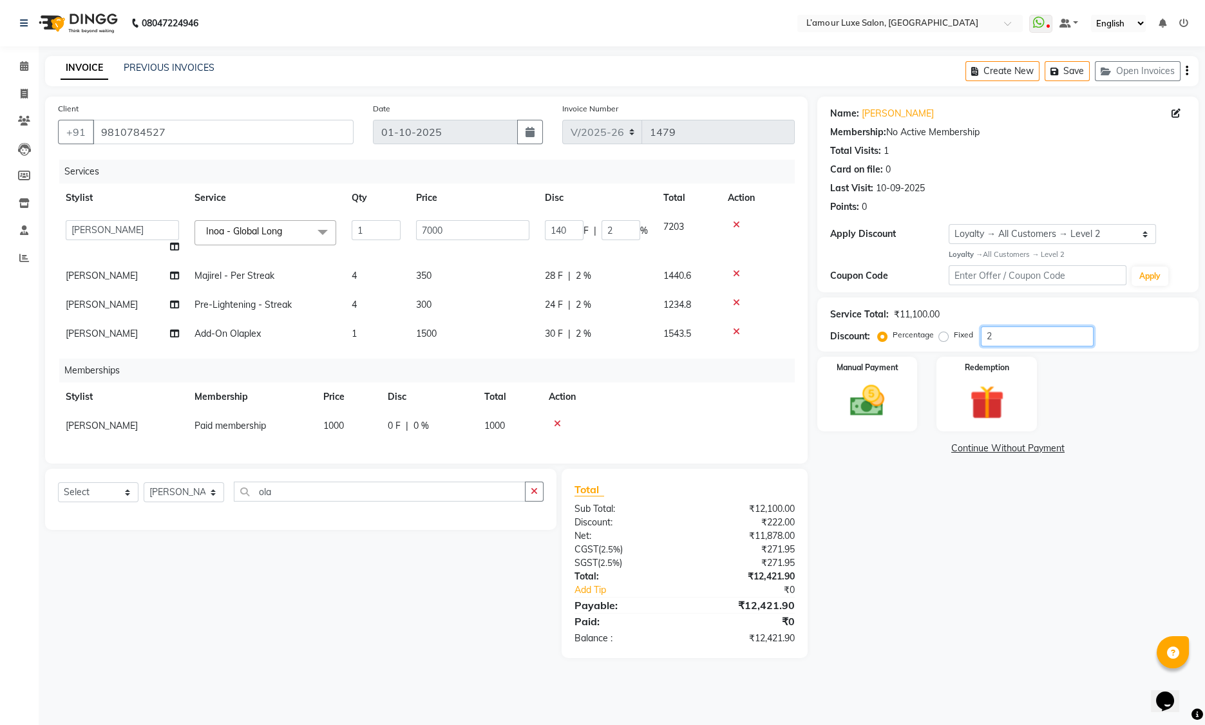
type input "1400"
type input "20"
type input "2"
type input "140"
type input "2"
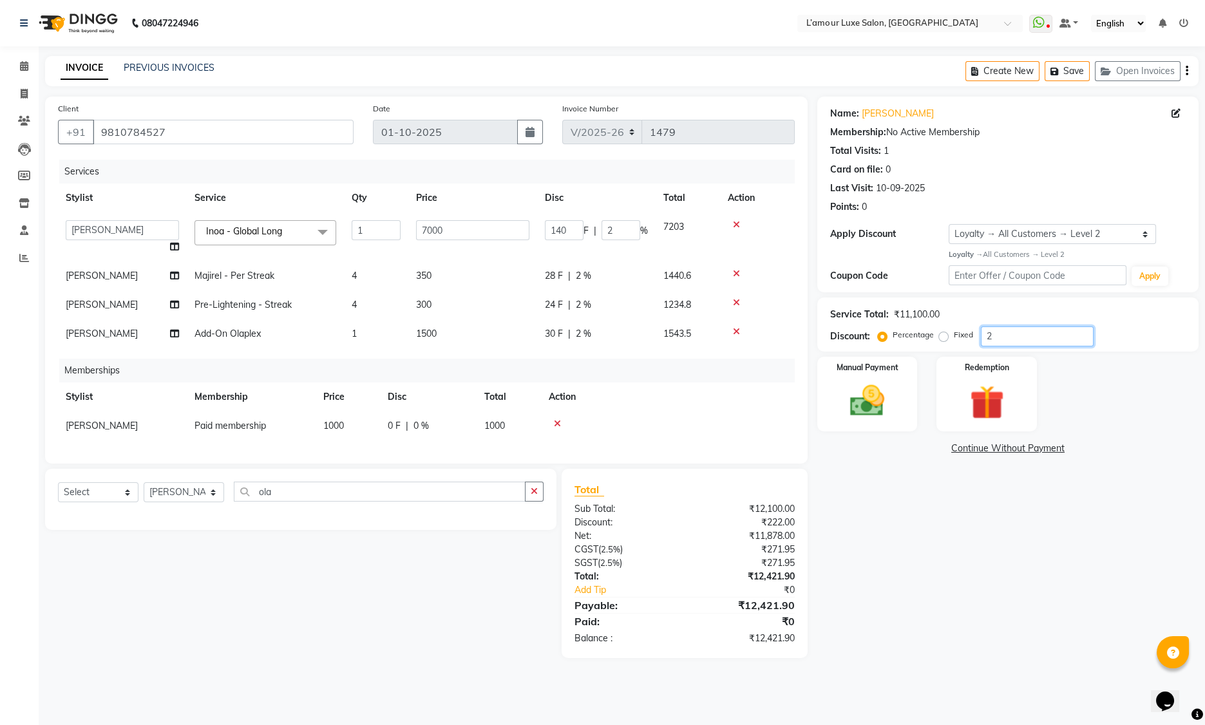
type input "0"
click at [975, 569] on div "Name: Anukriti Membership: No Active Membership Total Visits: 1 Card on file: 0…" at bounding box center [1012, 378] width 391 height 562
click at [1000, 331] on input "number" at bounding box center [1037, 337] width 113 height 20
type input "2"
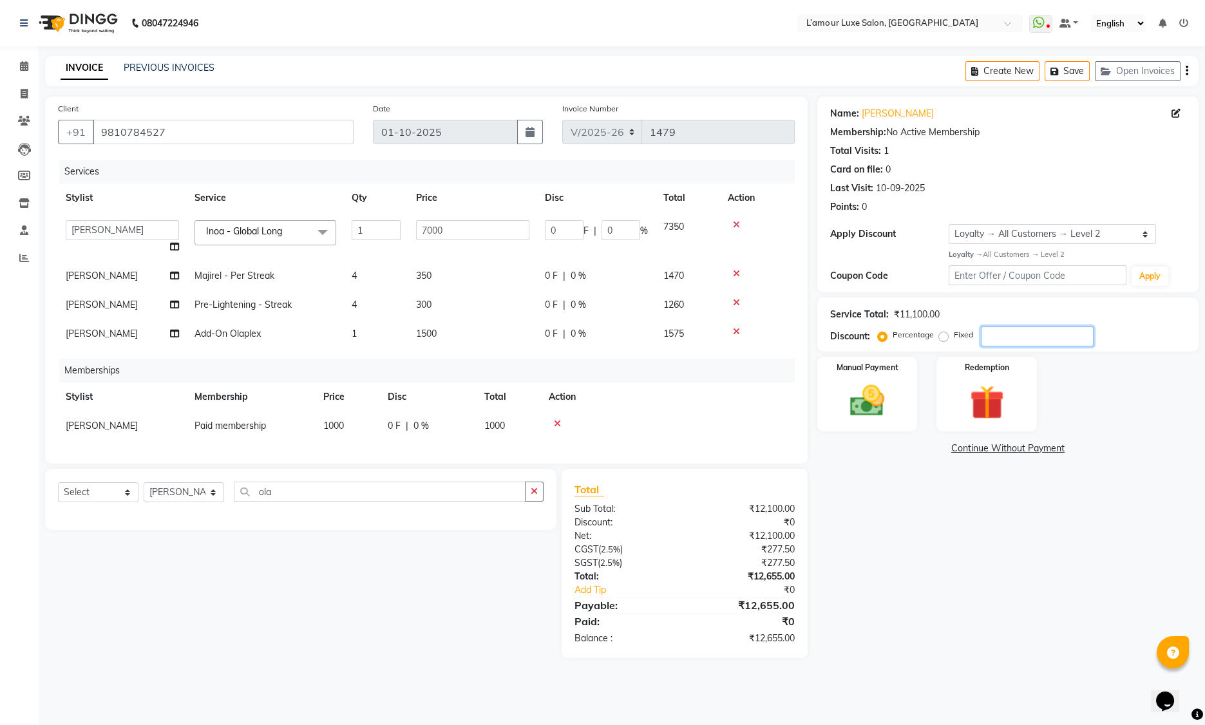
type input "140"
type input "2"
type input "20"
type input "1400"
type input "20"
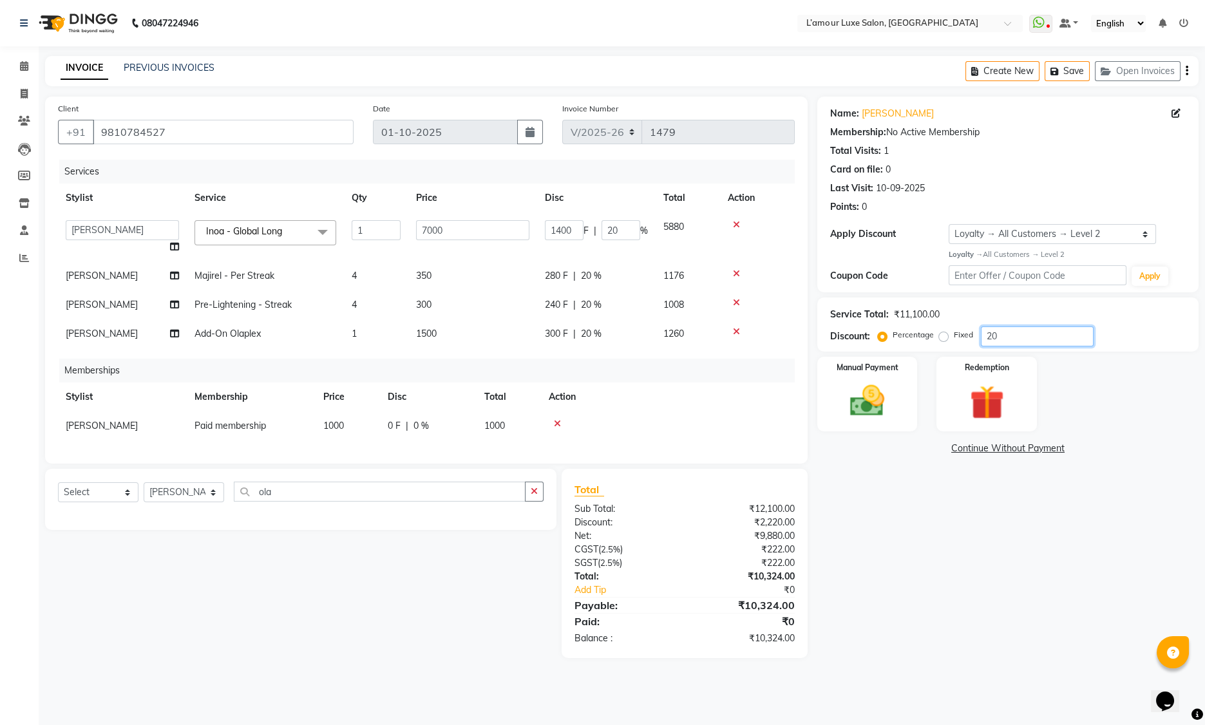
type input "2"
type input "140"
type input "2"
type input "25"
type input "1750"
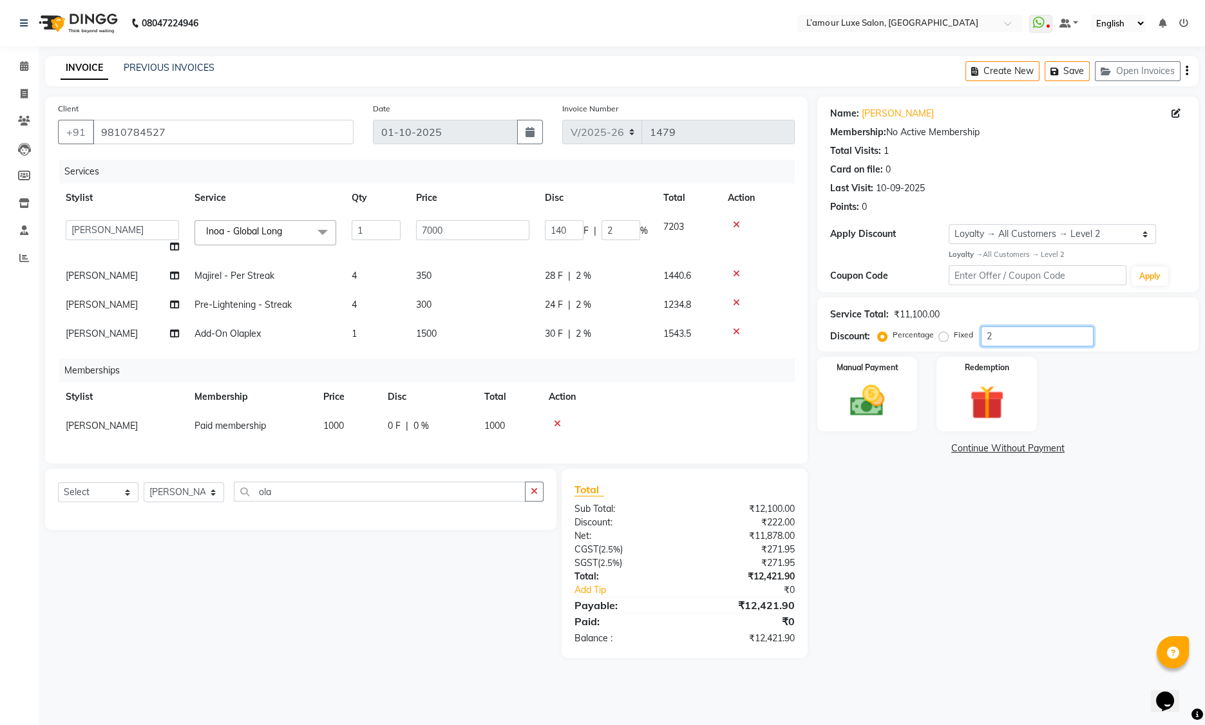
type input "25"
type input "2"
type input "140"
type input "2"
type input "20"
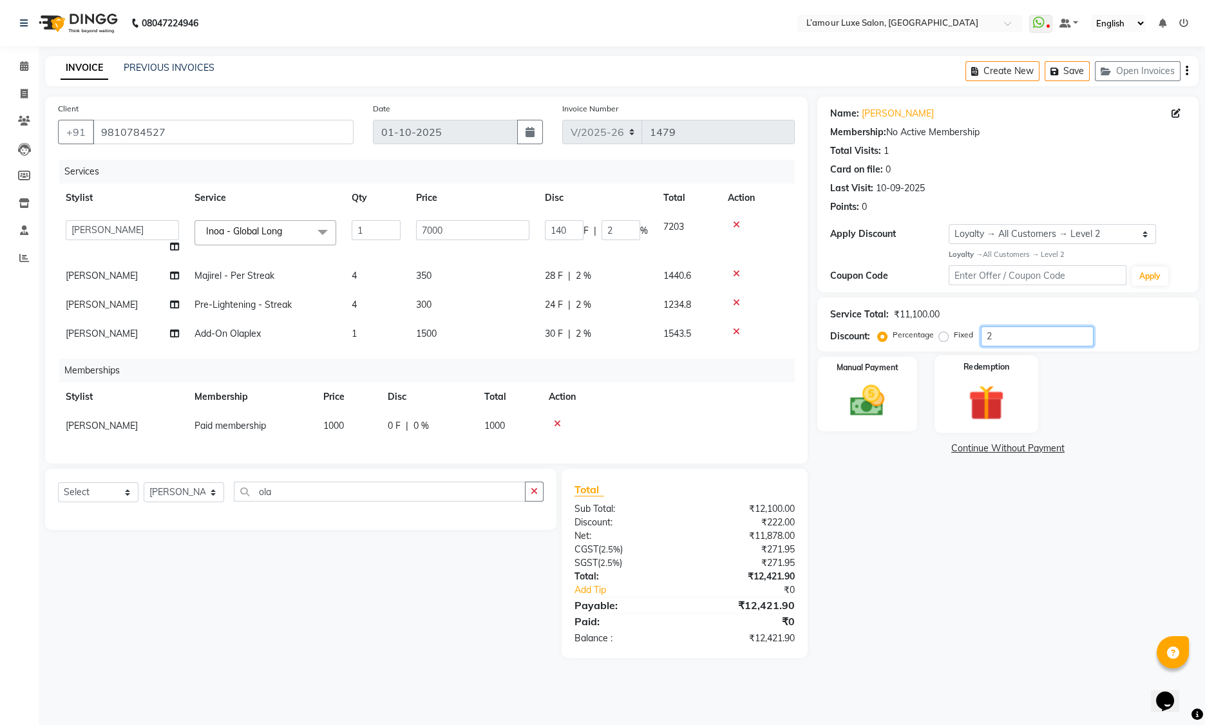
type input "1400"
type input "20"
click at [918, 571] on div "Name: Anukriti Membership: No Active Membership Total Visits: 1 Card on file: 0…" at bounding box center [1012, 378] width 391 height 562
click at [962, 385] on img at bounding box center [987, 403] width 58 height 44
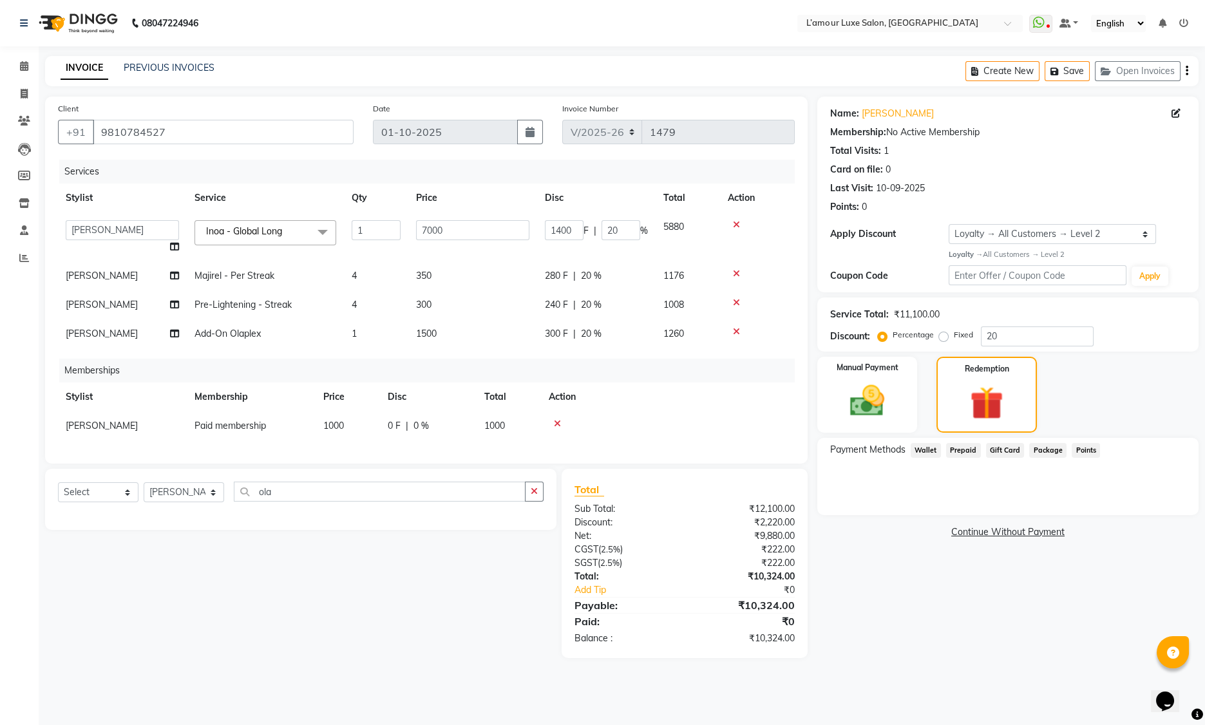
click at [1077, 450] on span "Points" at bounding box center [1086, 450] width 28 height 15
click at [962, 472] on div "0" at bounding box center [1071, 473] width 250 height 14
click at [989, 486] on div "Payment Methods Wallet Prepaid Gift Card Package Points Available Points: 0" at bounding box center [1007, 476] width 381 height 77
click at [836, 583] on div "Name: Anukriti Membership: No Active Membership Total Visits: 1 Card on file: 0…" at bounding box center [1012, 378] width 391 height 562
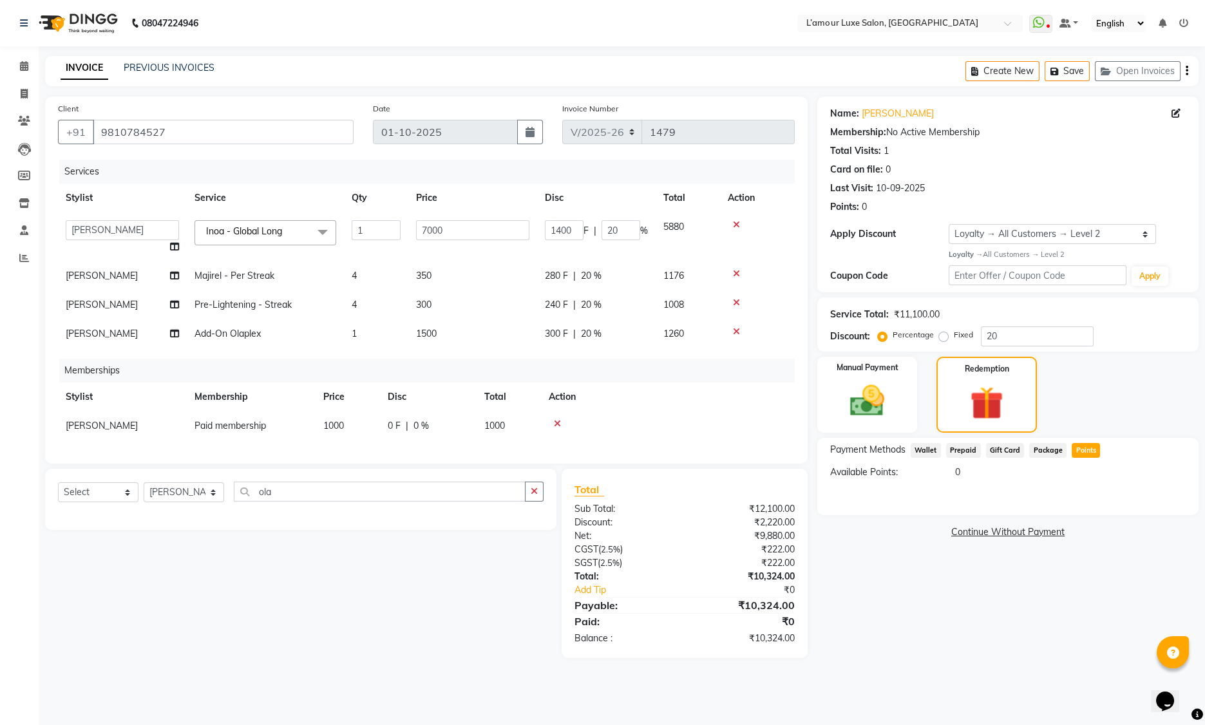
click at [770, 516] on div "₹12,100.00" at bounding box center [745, 509] width 120 height 14
click at [765, 570] on div "₹222.00" at bounding box center [745, 564] width 120 height 14
click at [756, 68] on div "INVOICE PREVIOUS INVOICES Create New Save Open Invoices" at bounding box center [622, 71] width 1154 height 30
click at [901, 393] on div "Manual Payment" at bounding box center [868, 394] width 104 height 79
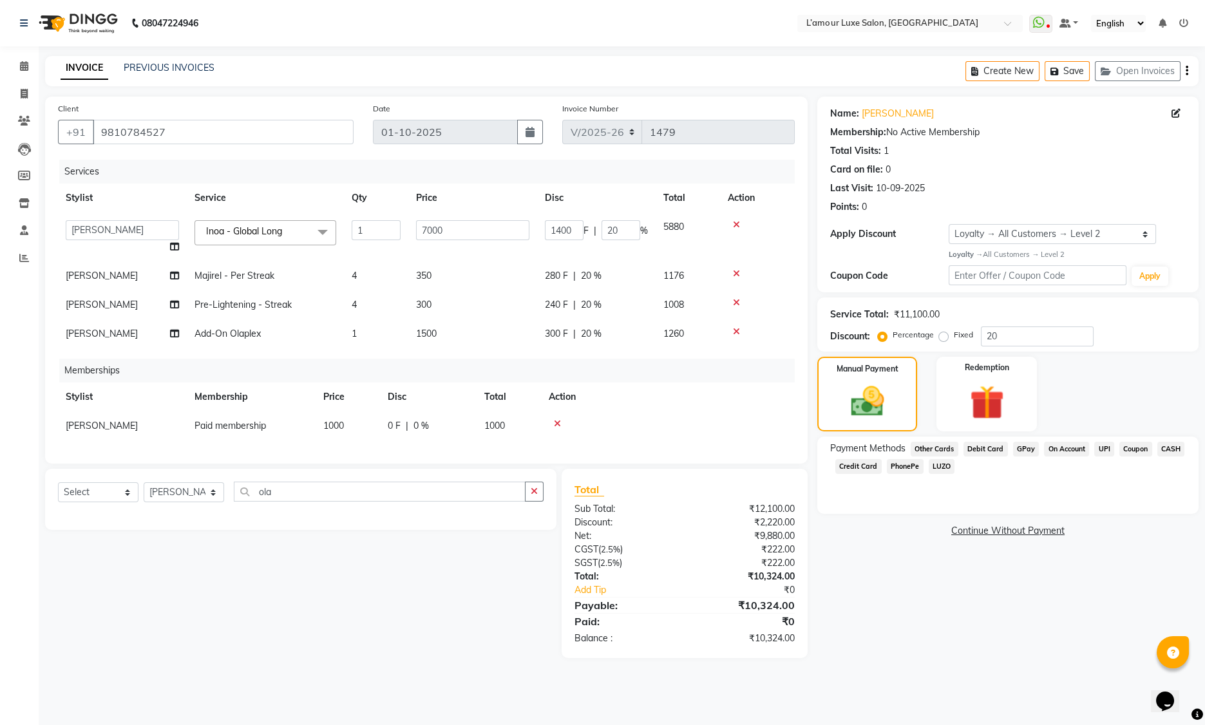
click at [1097, 395] on div "Manual Payment Redemption" at bounding box center [1008, 394] width 401 height 75
click at [1036, 336] on input "20" at bounding box center [1037, 337] width 113 height 20
type input "2"
type input "140"
type input "2"
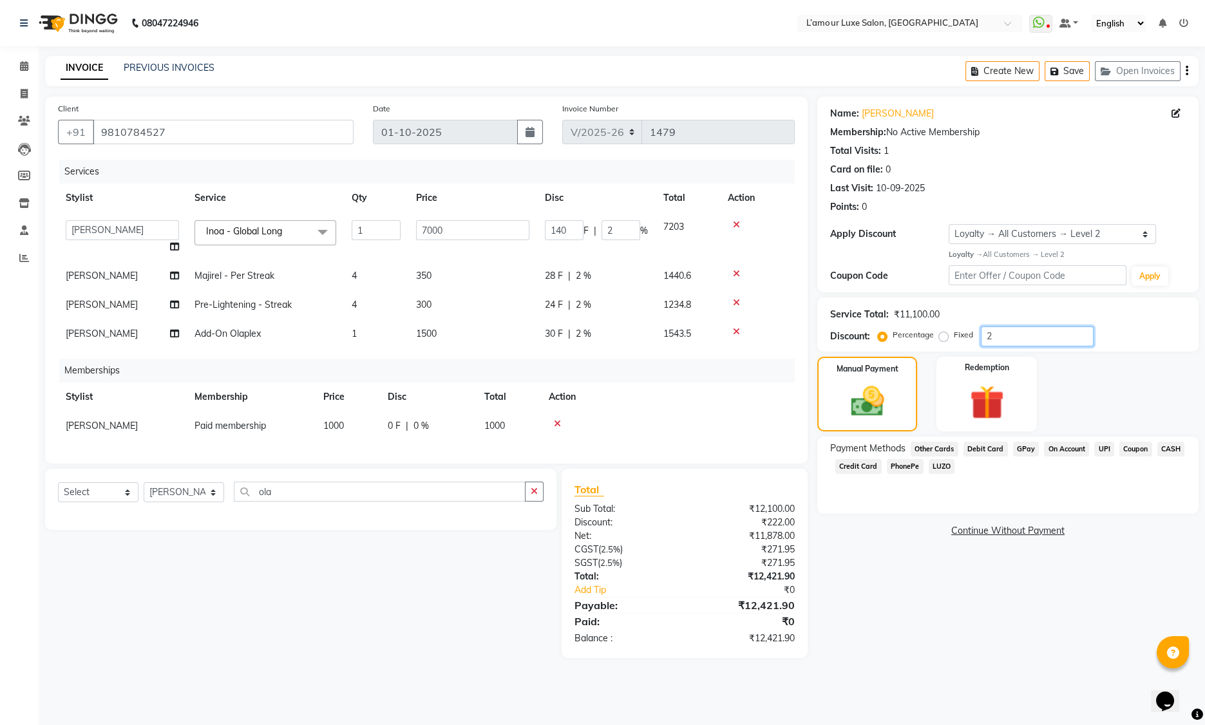
type input "25"
type input "1750"
type input "25"
click at [869, 624] on div "Name: Anukriti Membership: No Active Membership Total Visits: 1 Card on file: 0…" at bounding box center [1012, 378] width 391 height 562
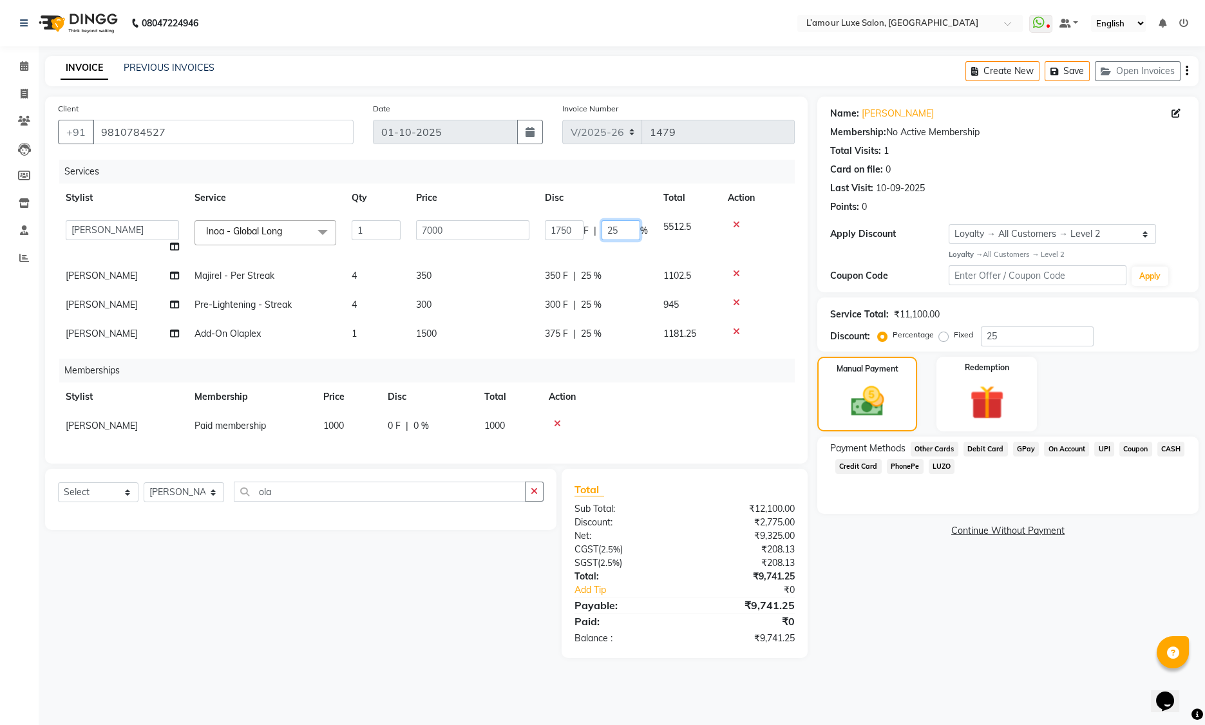
click at [624, 231] on input "25" at bounding box center [621, 230] width 39 height 20
type input "2"
type input "30"
click at [597, 192] on tr "Stylist Service Qty Price Disc Total Action" at bounding box center [426, 198] width 737 height 29
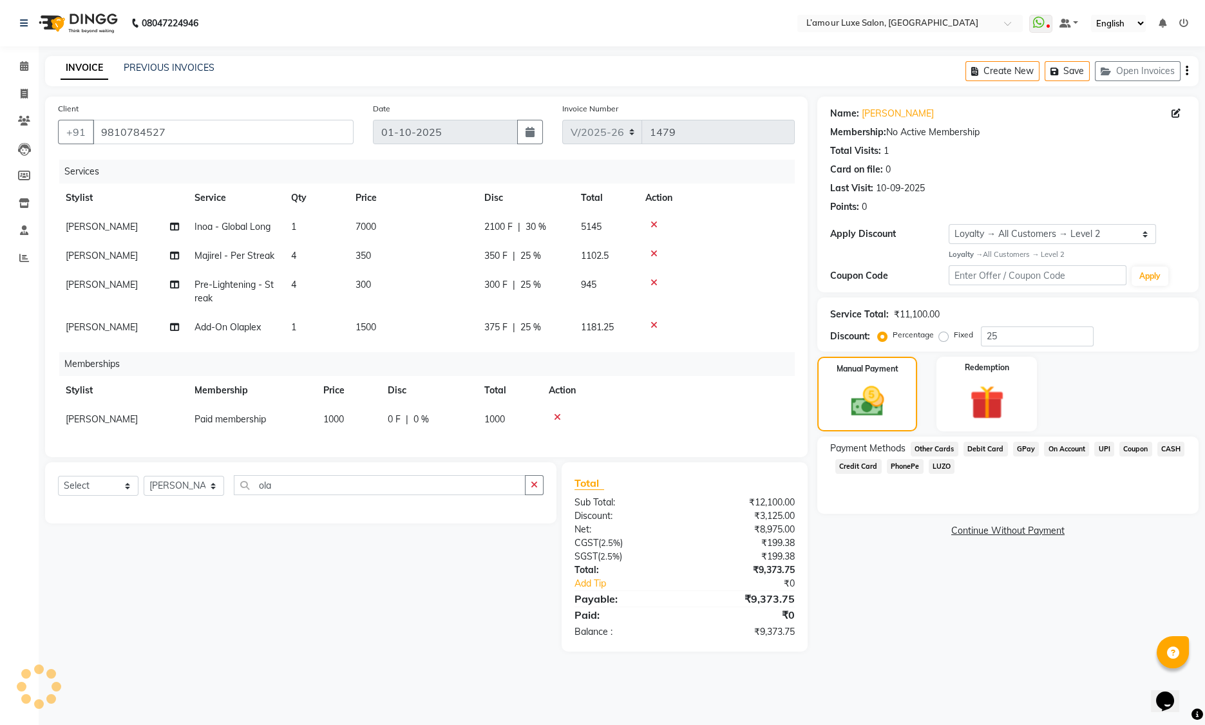
click at [531, 231] on span "30 %" at bounding box center [536, 227] width 21 height 14
select select "79012"
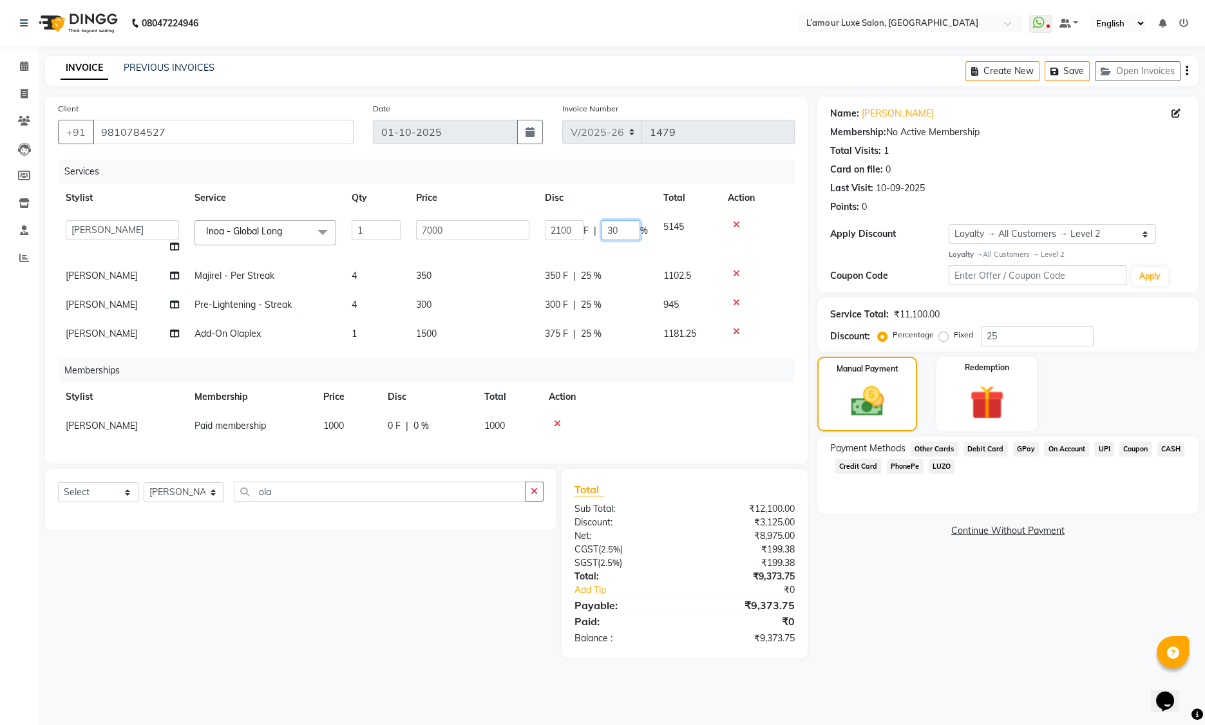
click at [624, 231] on input "30" at bounding box center [621, 230] width 39 height 20
type input "3"
type input "2"
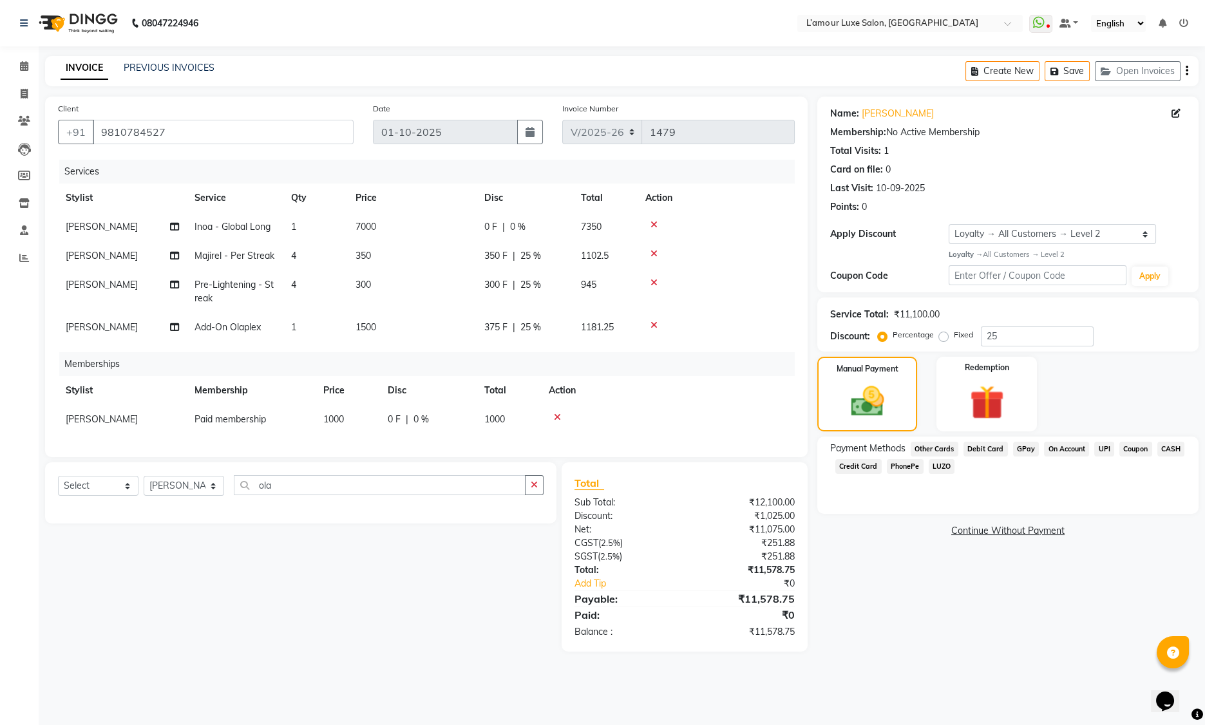
click at [513, 227] on span "0 %" at bounding box center [517, 227] width 15 height 14
select select "79012"
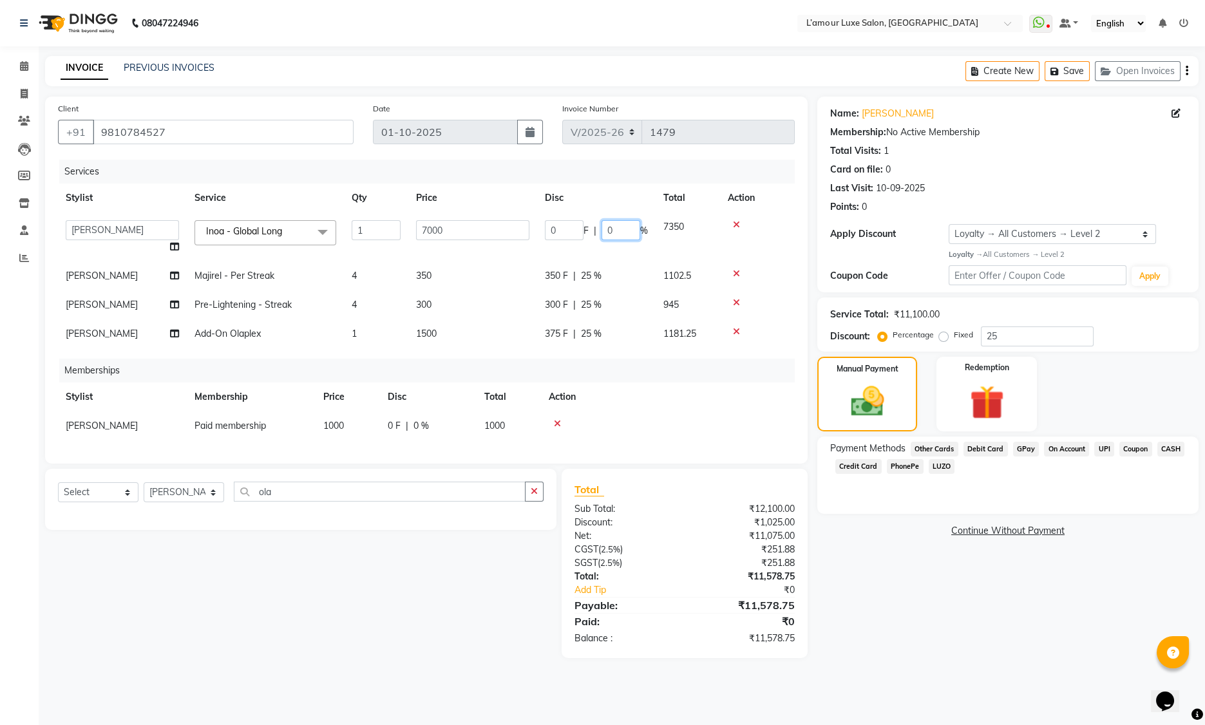
click at [620, 230] on input "0" at bounding box center [621, 230] width 39 height 20
type input "30"
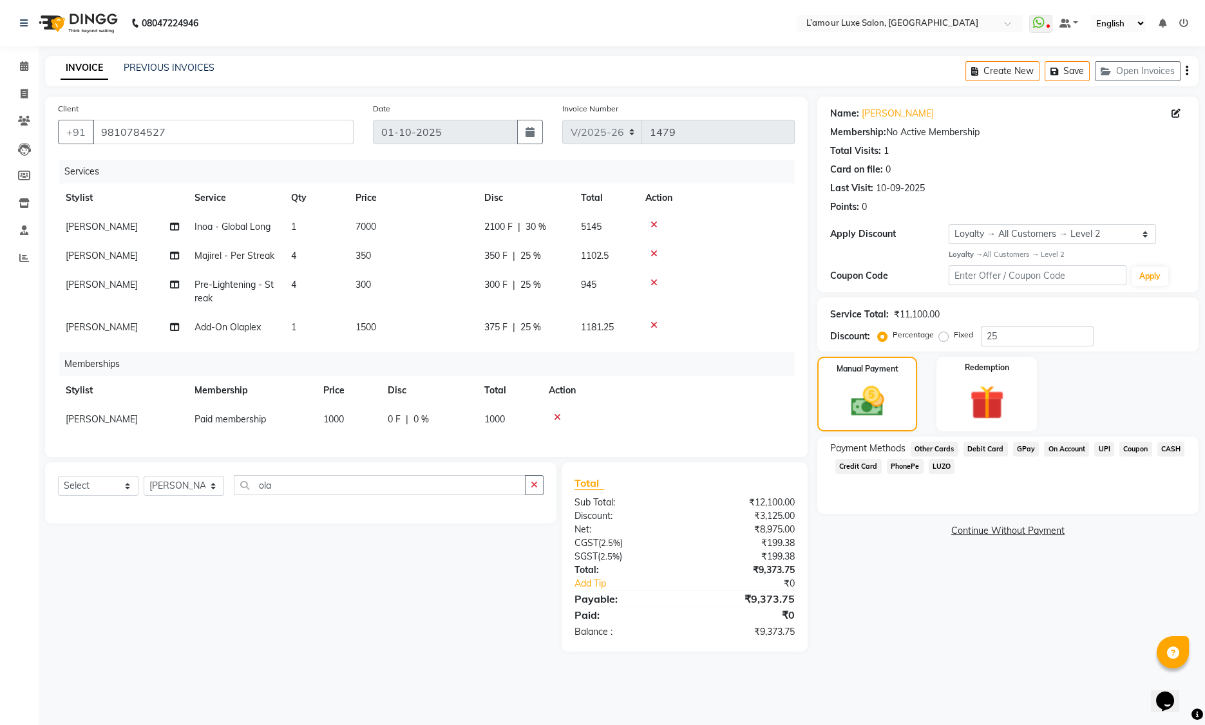
click at [657, 171] on div "Services" at bounding box center [431, 172] width 745 height 24
click at [964, 375] on div "Redemption" at bounding box center [987, 394] width 104 height 78
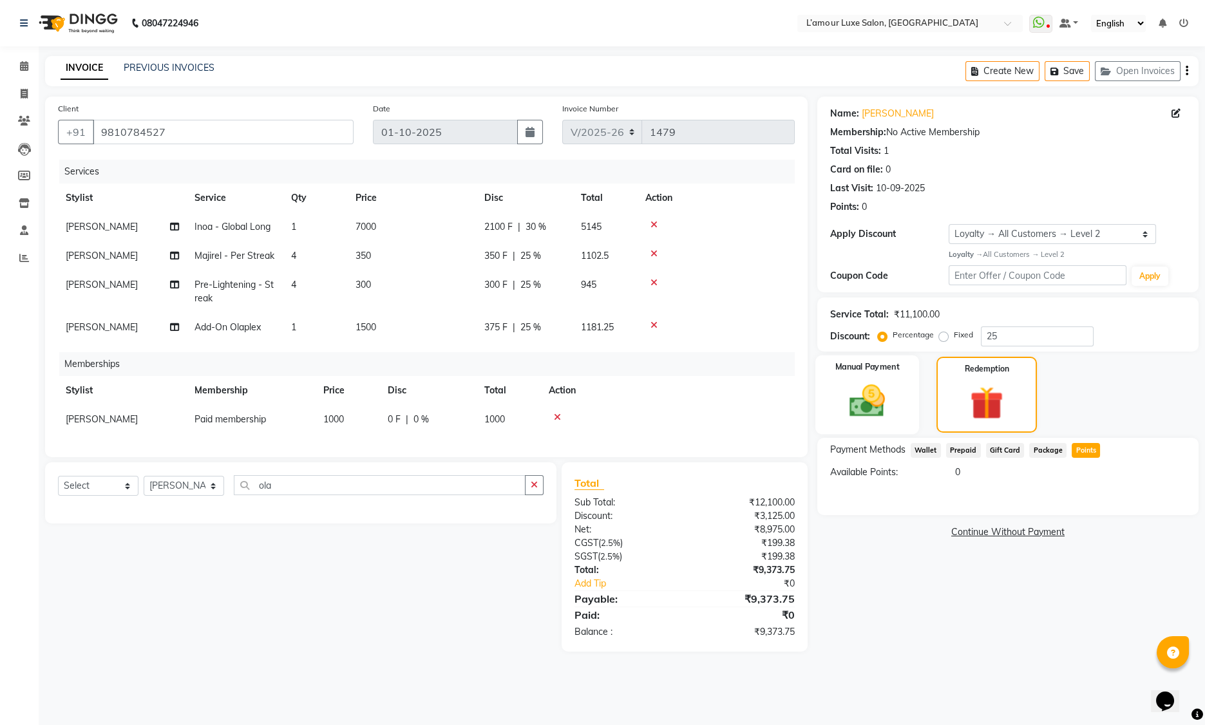
click at [883, 399] on img at bounding box center [868, 401] width 58 height 41
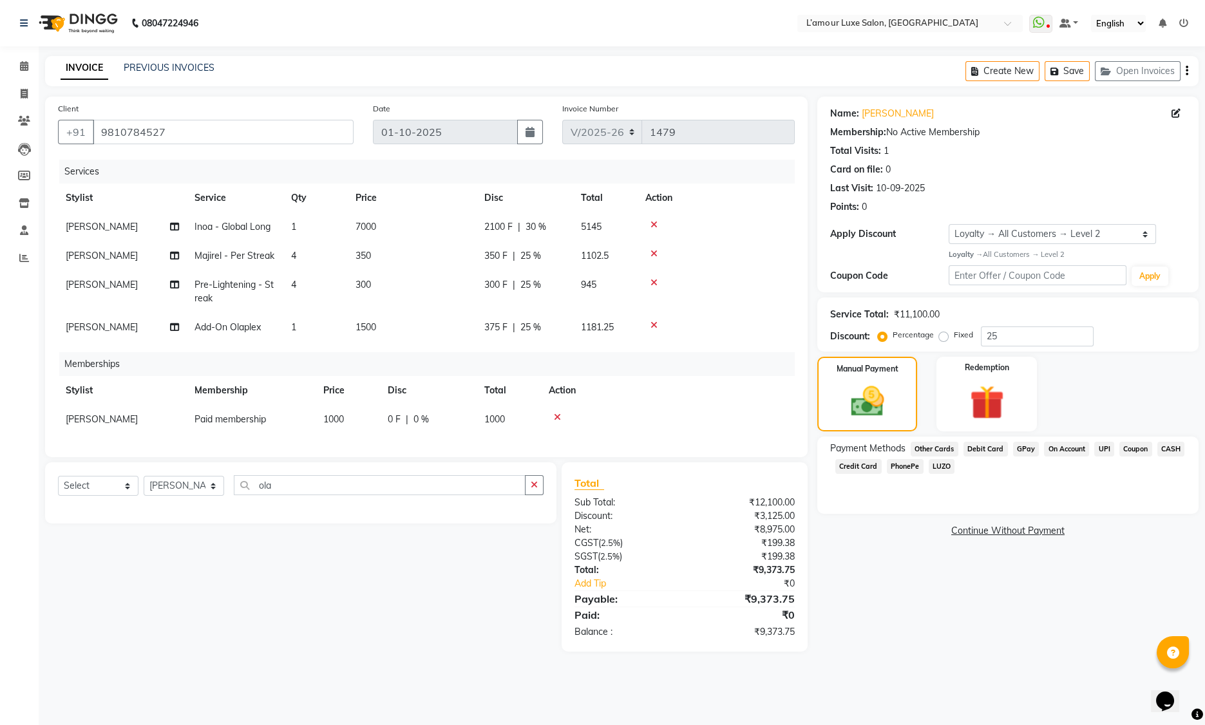
click at [709, 280] on div at bounding box center [716, 282] width 142 height 9
click at [1023, 339] on input "25" at bounding box center [1037, 337] width 113 height 20
type input "20"
click at [709, 265] on td at bounding box center [716, 256] width 157 height 29
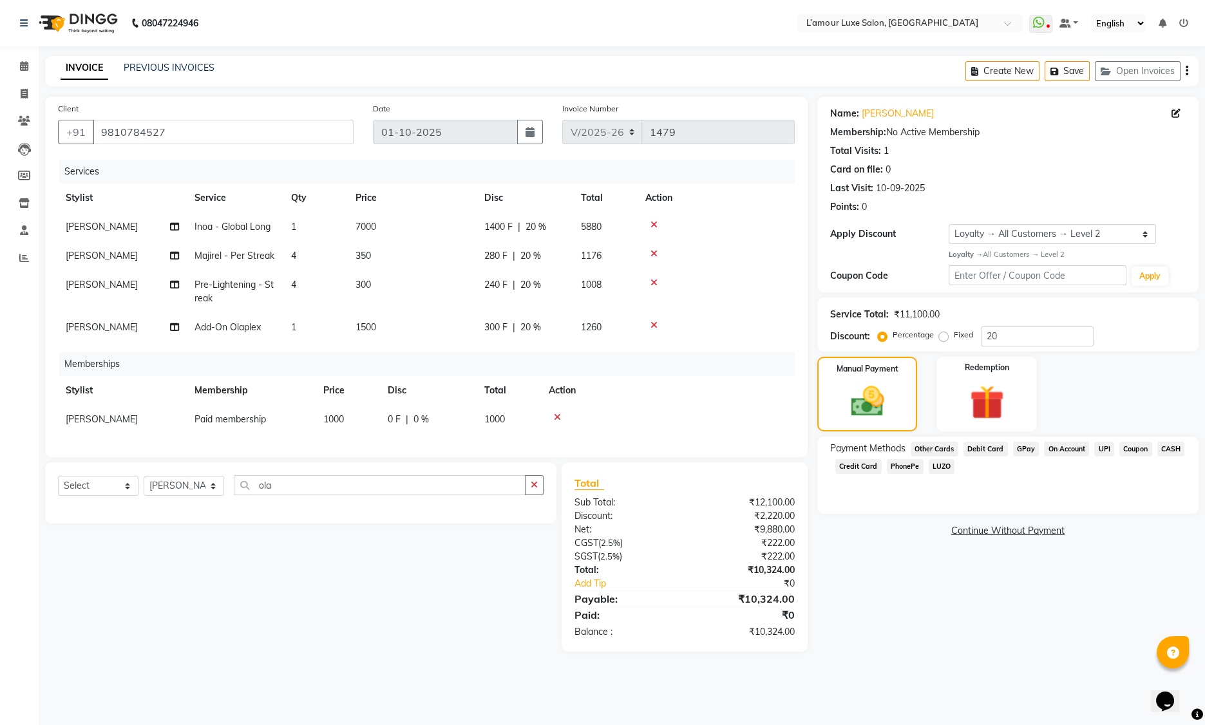
drag, startPoint x: 547, startPoint y: 245, endPoint x: 537, endPoint y: 237, distance: 13.3
click at [546, 245] on td "280 F | 20 %" at bounding box center [525, 256] width 97 height 29
select select "79012"
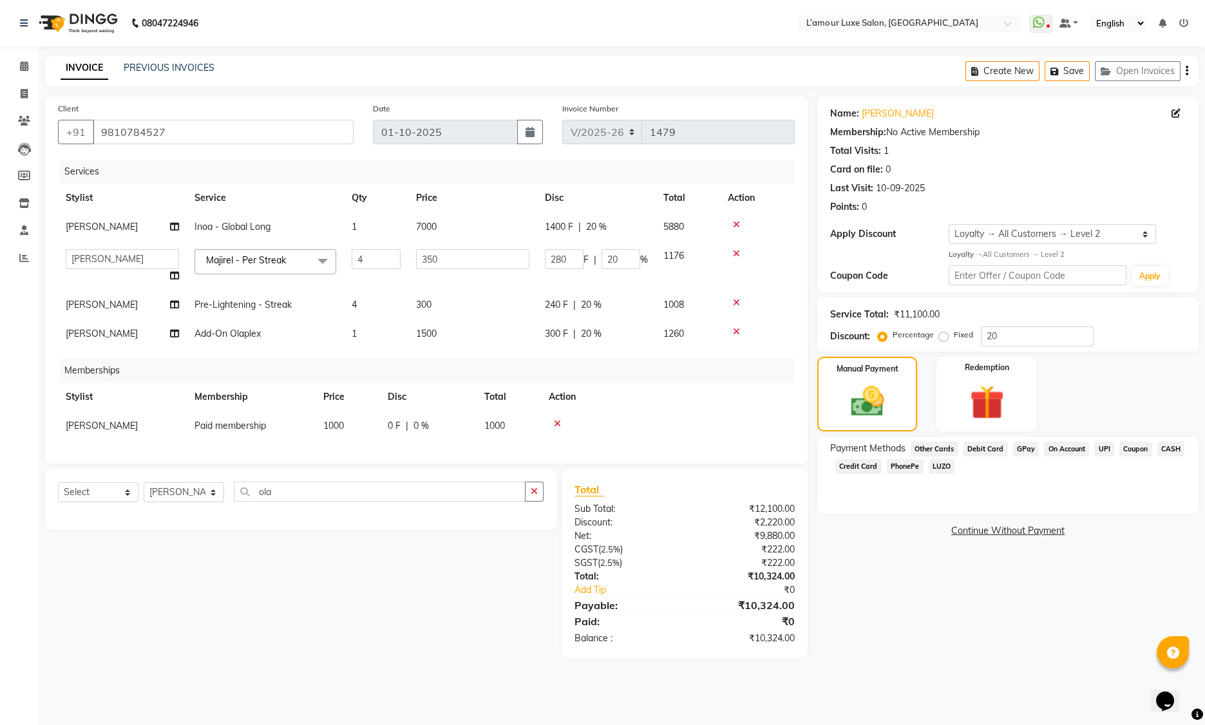
click at [598, 225] on span "20 %" at bounding box center [596, 227] width 21 height 14
select select "79012"
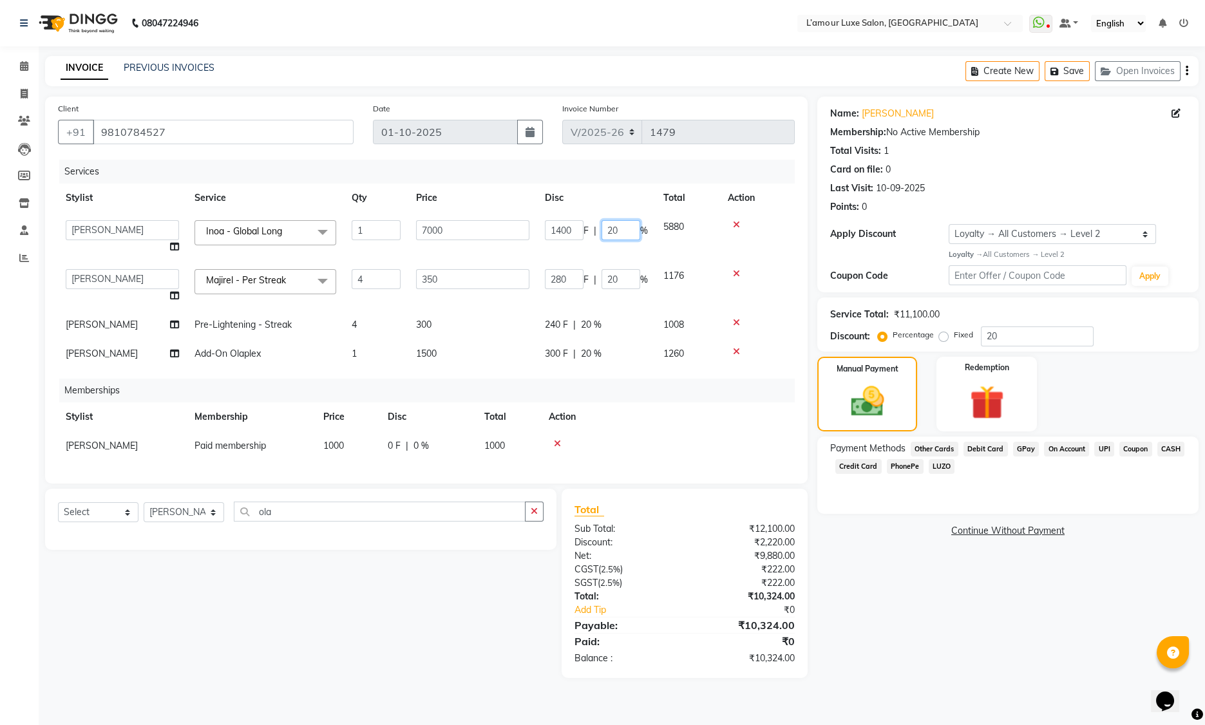
click at [614, 231] on input "20" at bounding box center [621, 230] width 39 height 20
type input "30"
click at [765, 239] on td at bounding box center [757, 237] width 75 height 49
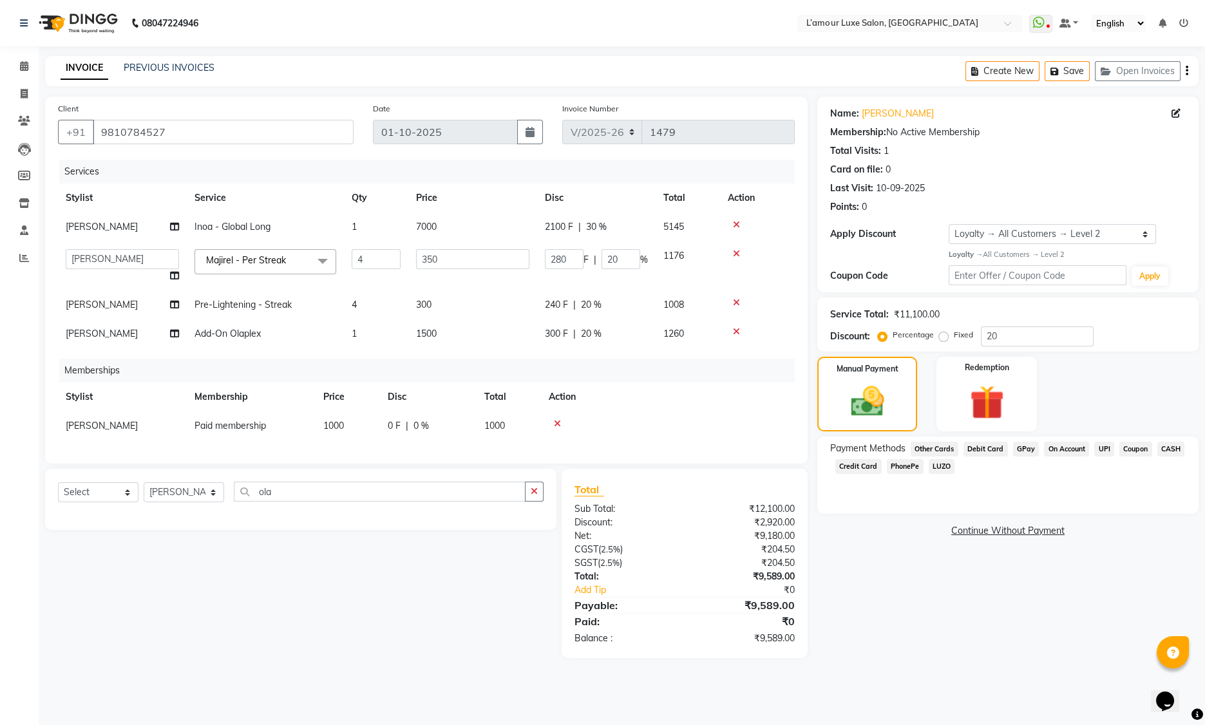
click at [829, 614] on div "Name: Anukriti Membership: No Active Membership Total Visits: 1 Card on file: 0…" at bounding box center [1012, 378] width 391 height 562
click at [828, 614] on div "Name: Anukriti Membership: No Active Membership Total Visits: 1 Card on file: 0…" at bounding box center [1012, 378] width 391 height 562
click at [770, 645] on div "₹9,589.00" at bounding box center [745, 639] width 120 height 14
click at [818, 625] on div "Name: Anukriti Membership: No Active Membership Total Visits: 1 Card on file: 0…" at bounding box center [1012, 378] width 391 height 562
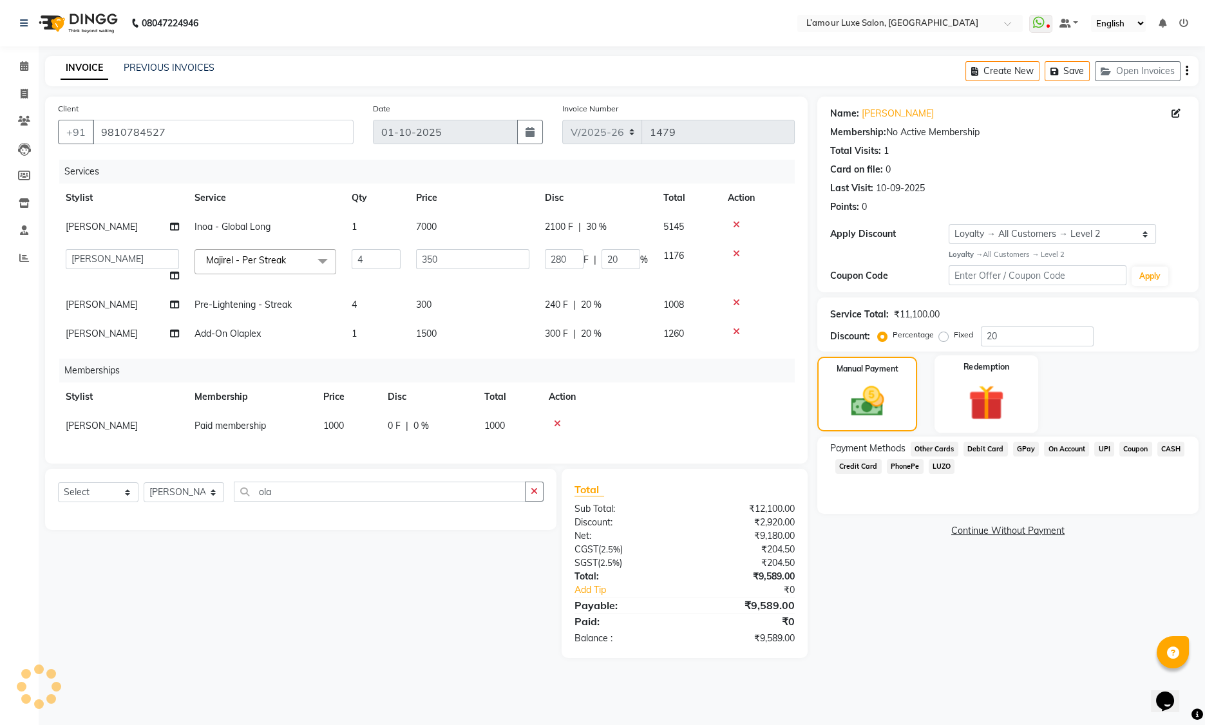
click at [995, 406] on img at bounding box center [987, 403] width 58 height 44
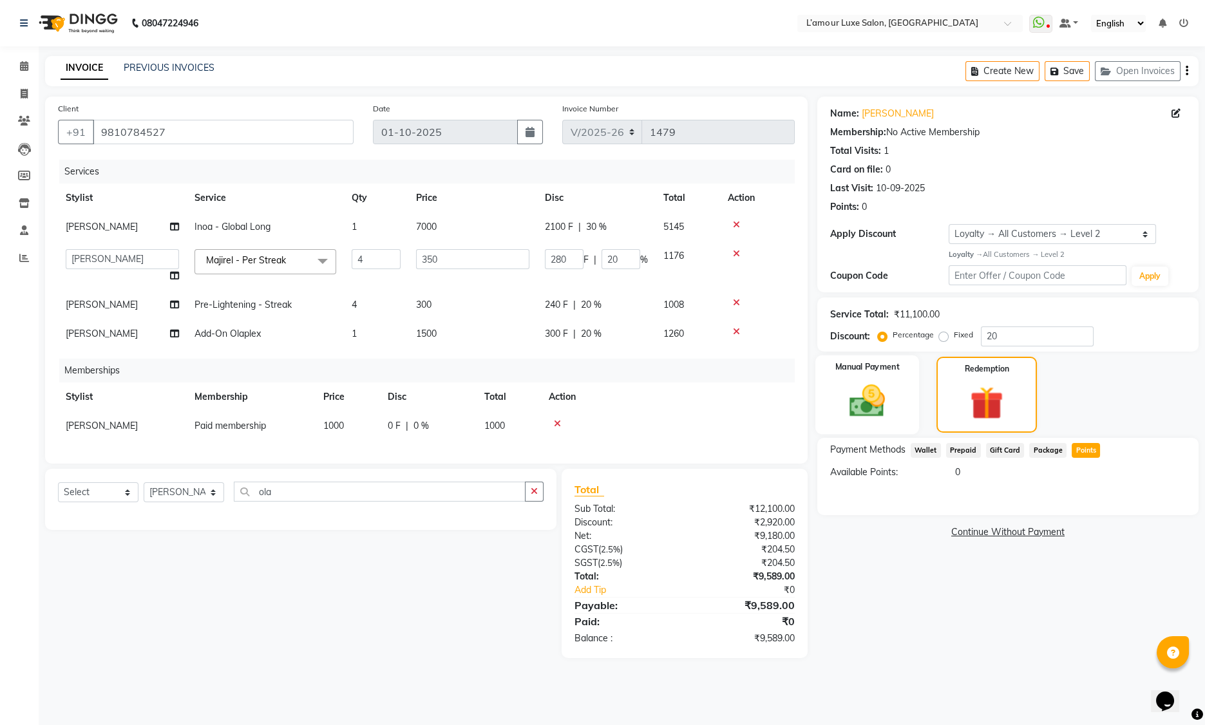
click at [855, 381] on img at bounding box center [868, 401] width 58 height 41
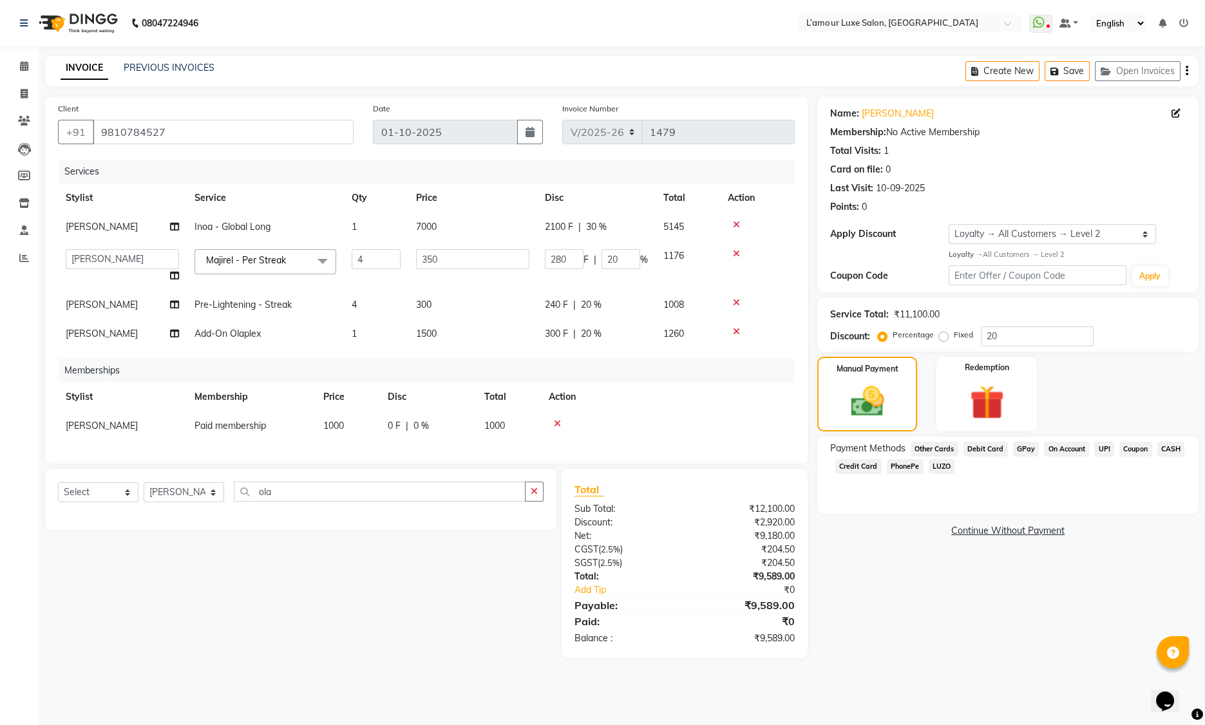
click at [774, 645] on div "₹9,589.00" at bounding box center [745, 639] width 120 height 14
click at [932, 632] on div "Name: Anukriti Membership: No Active Membership Total Visits: 1 Card on file: 0…" at bounding box center [1012, 378] width 391 height 562
click at [772, 645] on div "₹9,589.00" at bounding box center [745, 639] width 120 height 14
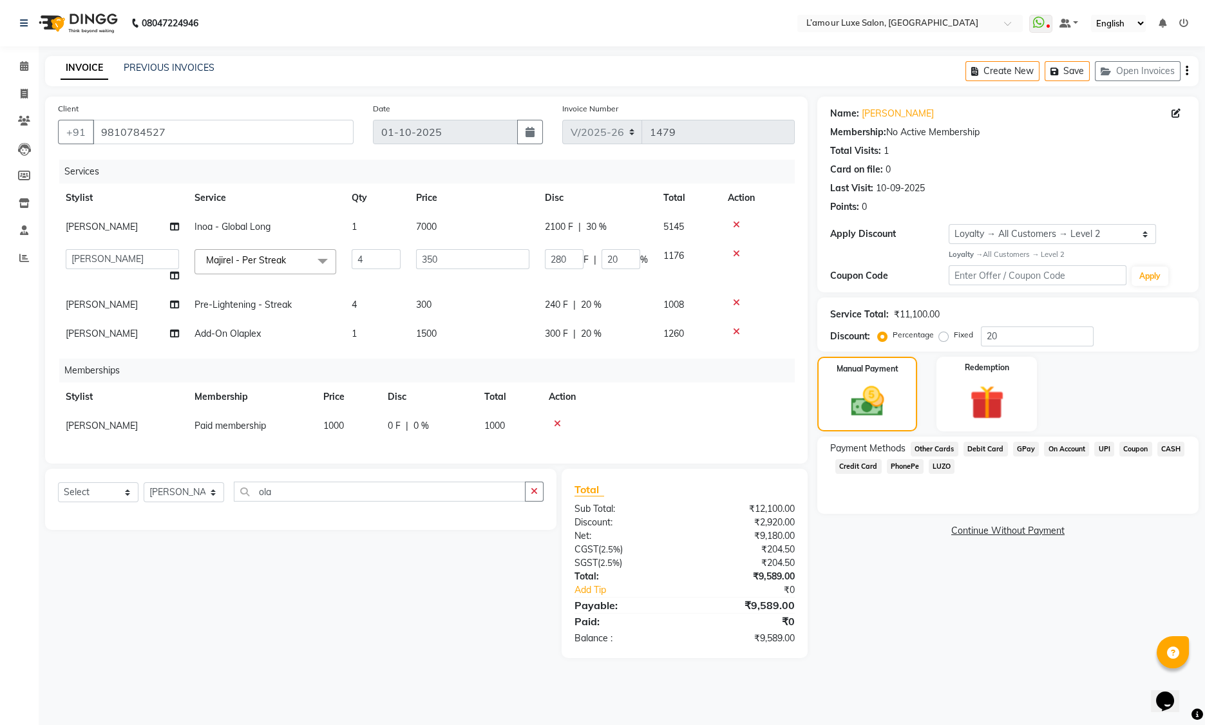
click at [848, 642] on div "Name: Anukriti Membership: No Active Membership Total Visits: 1 Card on file: 0…" at bounding box center [1012, 378] width 391 height 562
click at [986, 403] on img at bounding box center [987, 403] width 58 height 44
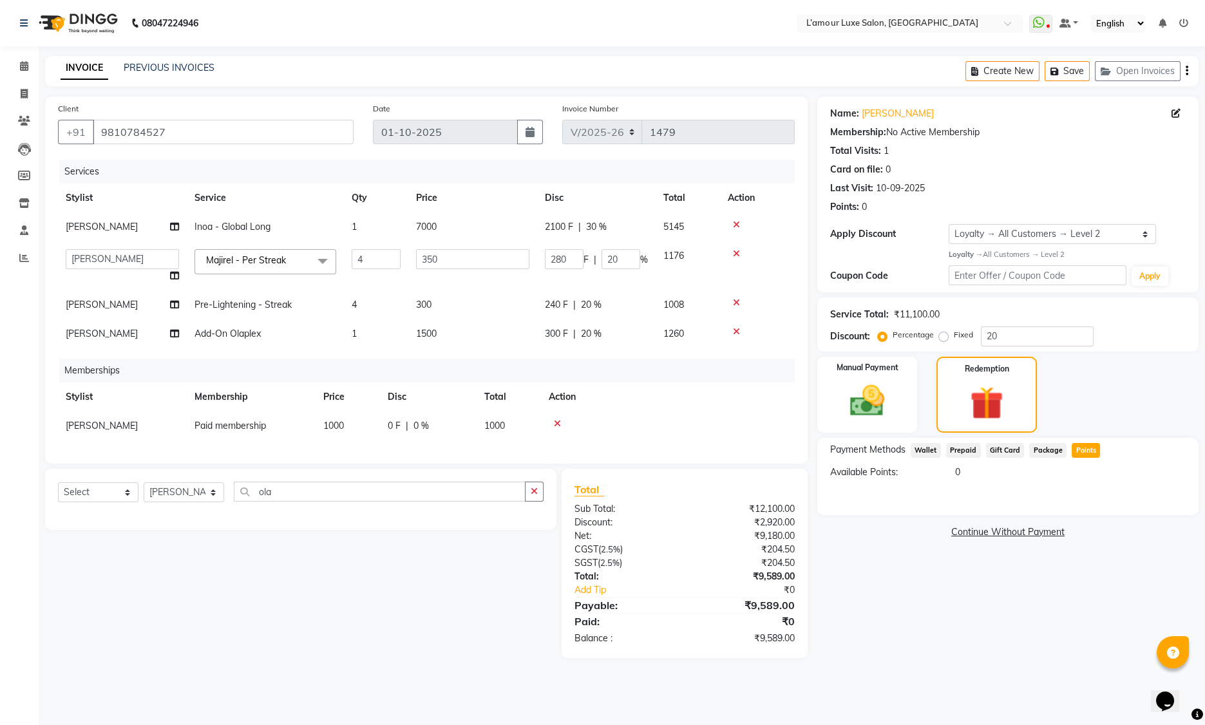
click at [718, 169] on div "Services" at bounding box center [431, 172] width 745 height 24
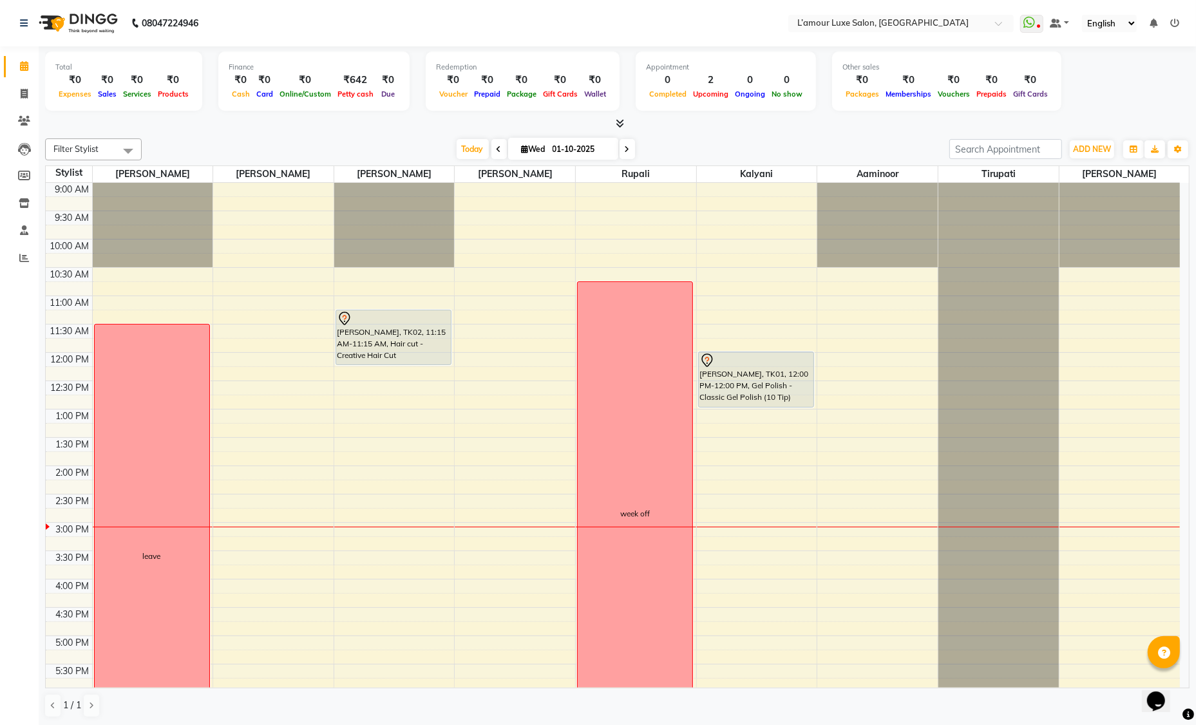
scroll to position [21, 0]
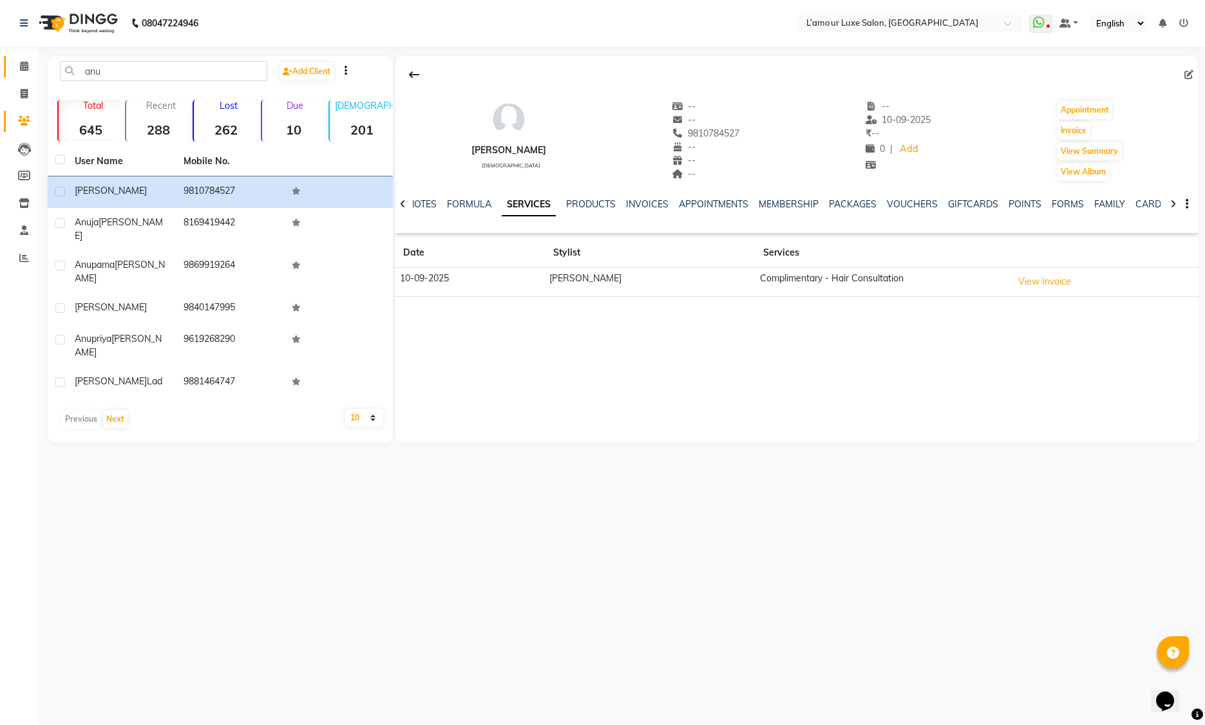
click at [24, 68] on icon at bounding box center [24, 66] width 8 height 10
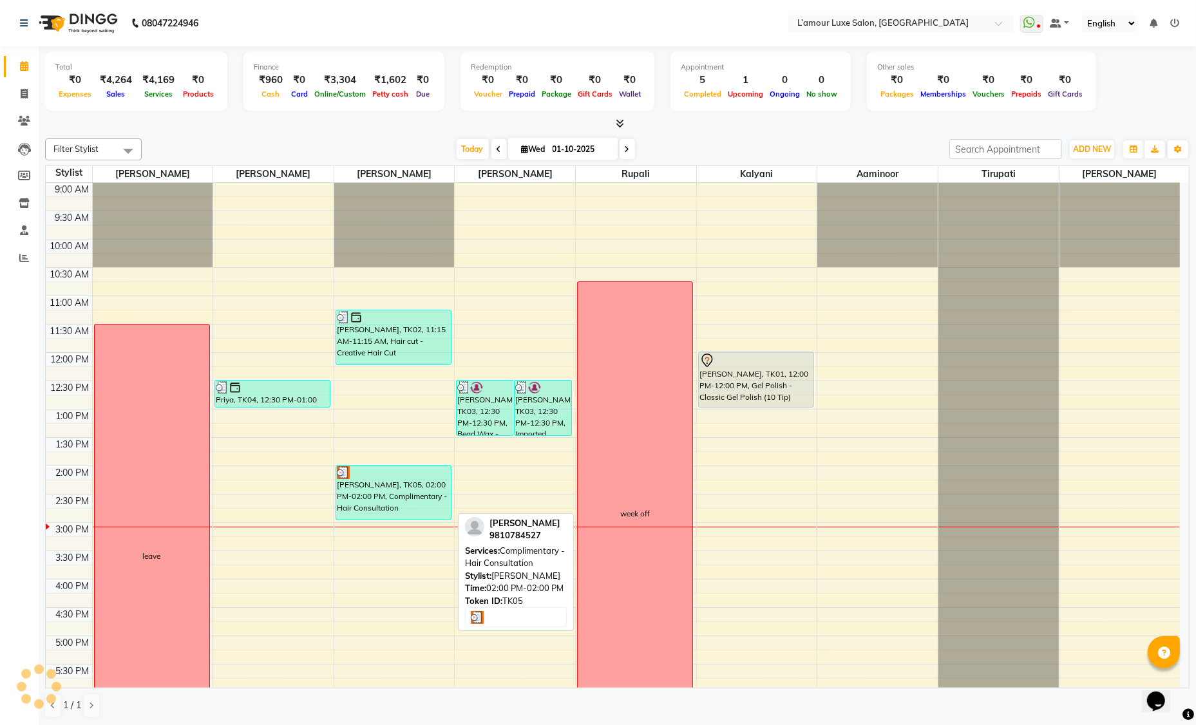
click at [390, 473] on div at bounding box center [393, 472] width 113 height 13
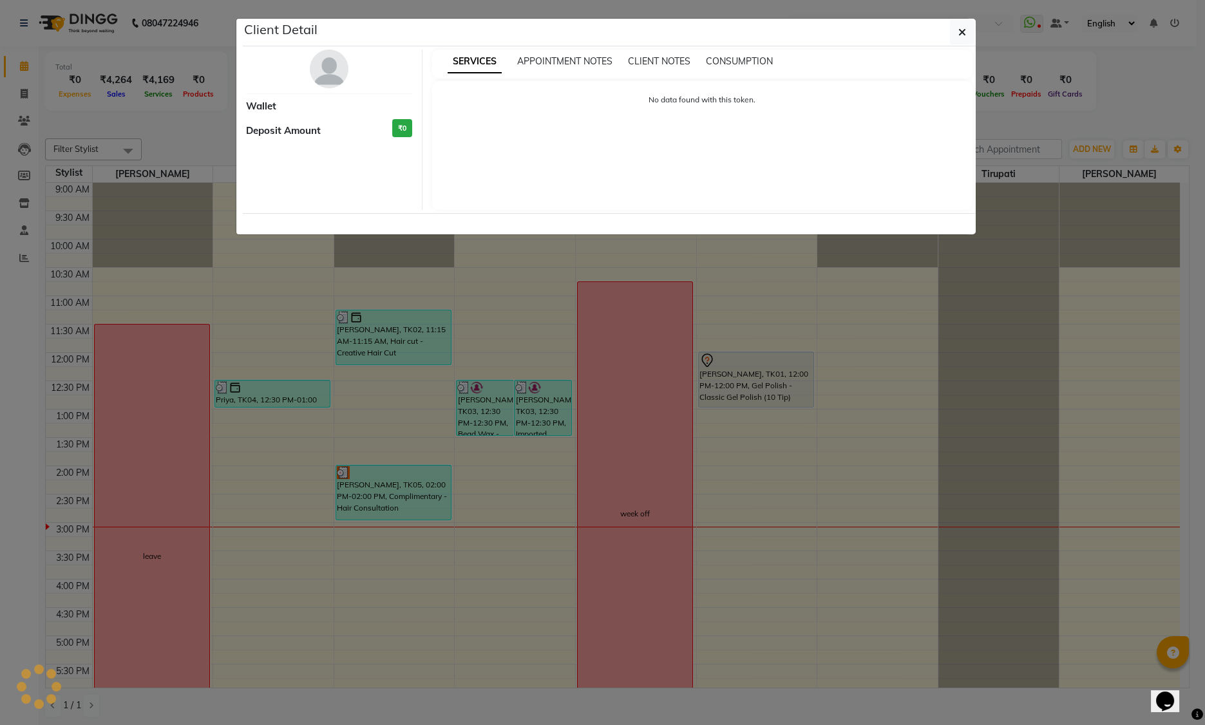
select select "3"
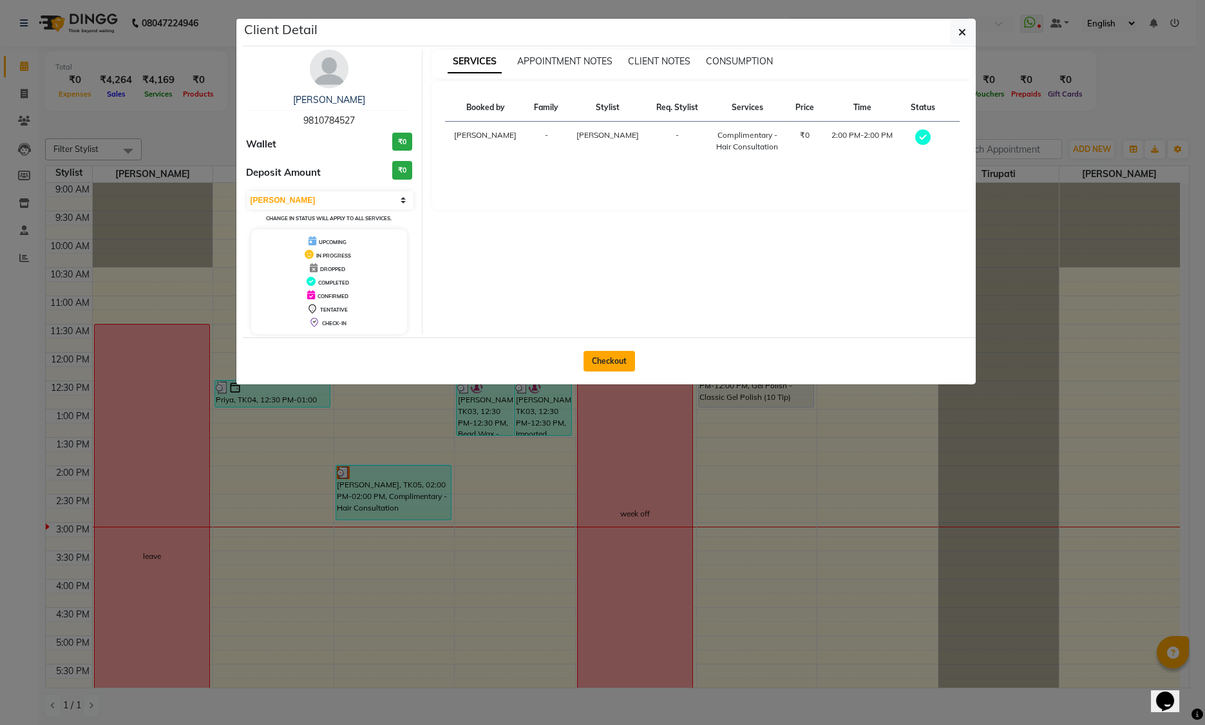
click at [611, 356] on button "Checkout" at bounding box center [610, 361] width 52 height 21
select select "service"
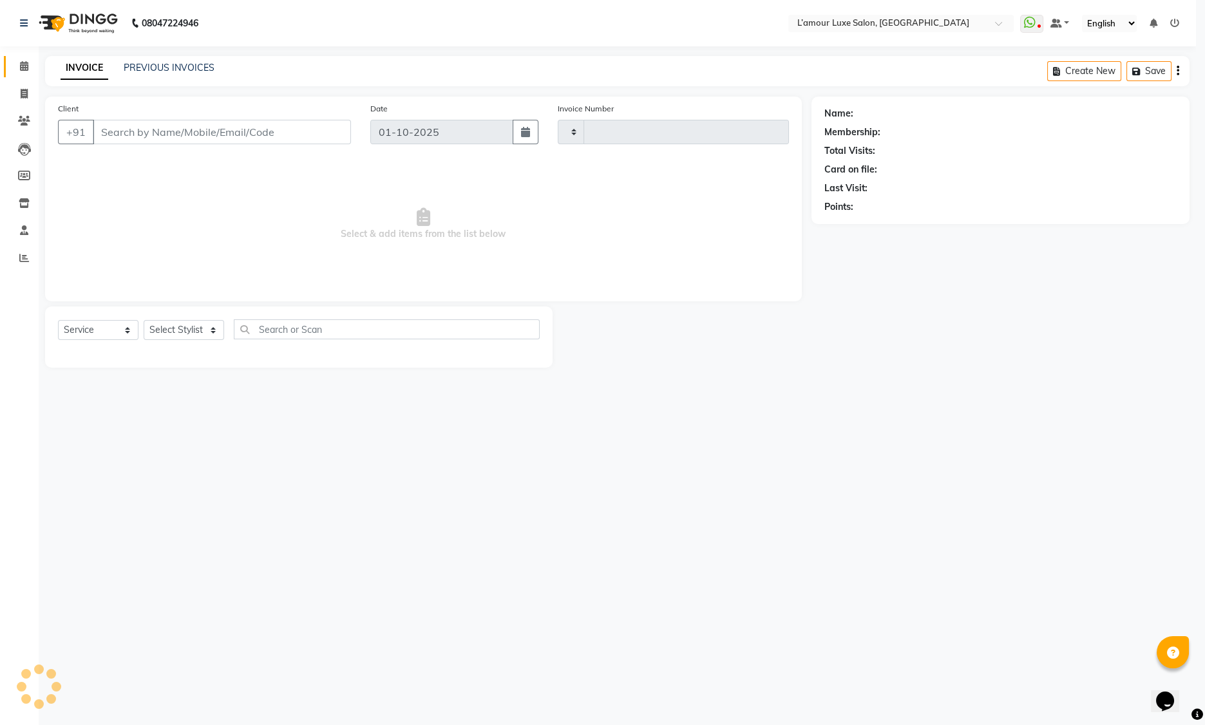
type input "1479"
select select "7325"
type input "9810784527"
select select "79012"
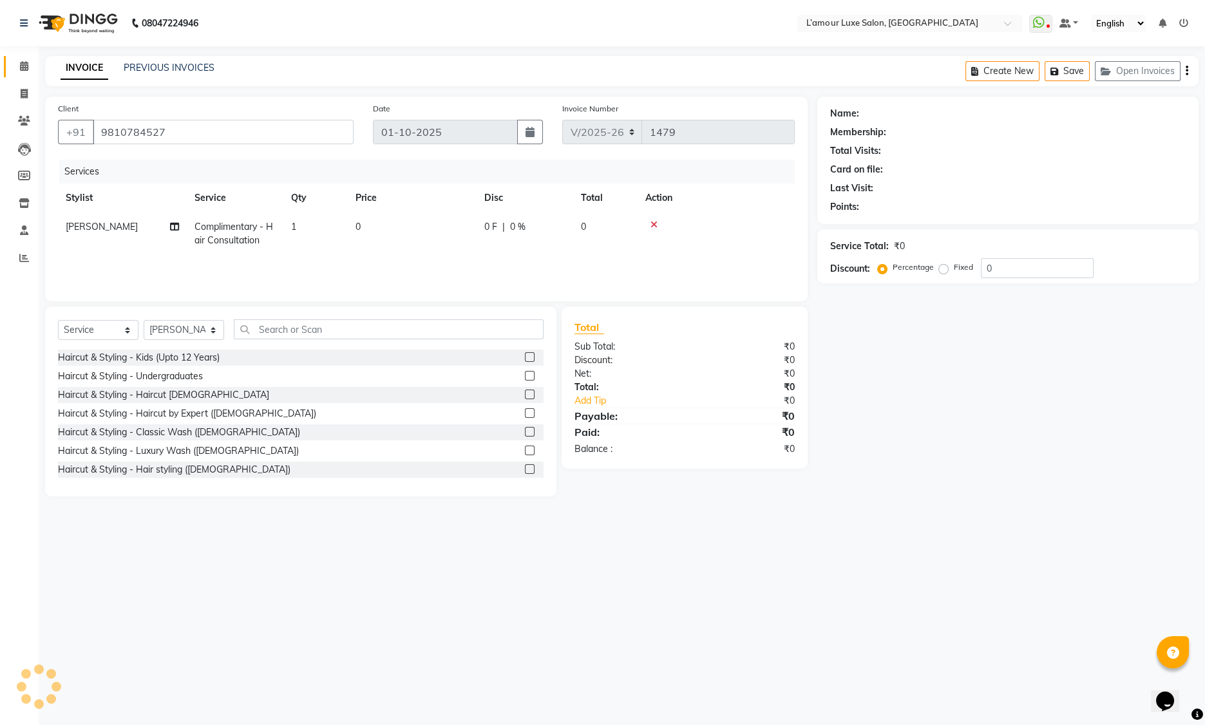
select select "1: Object"
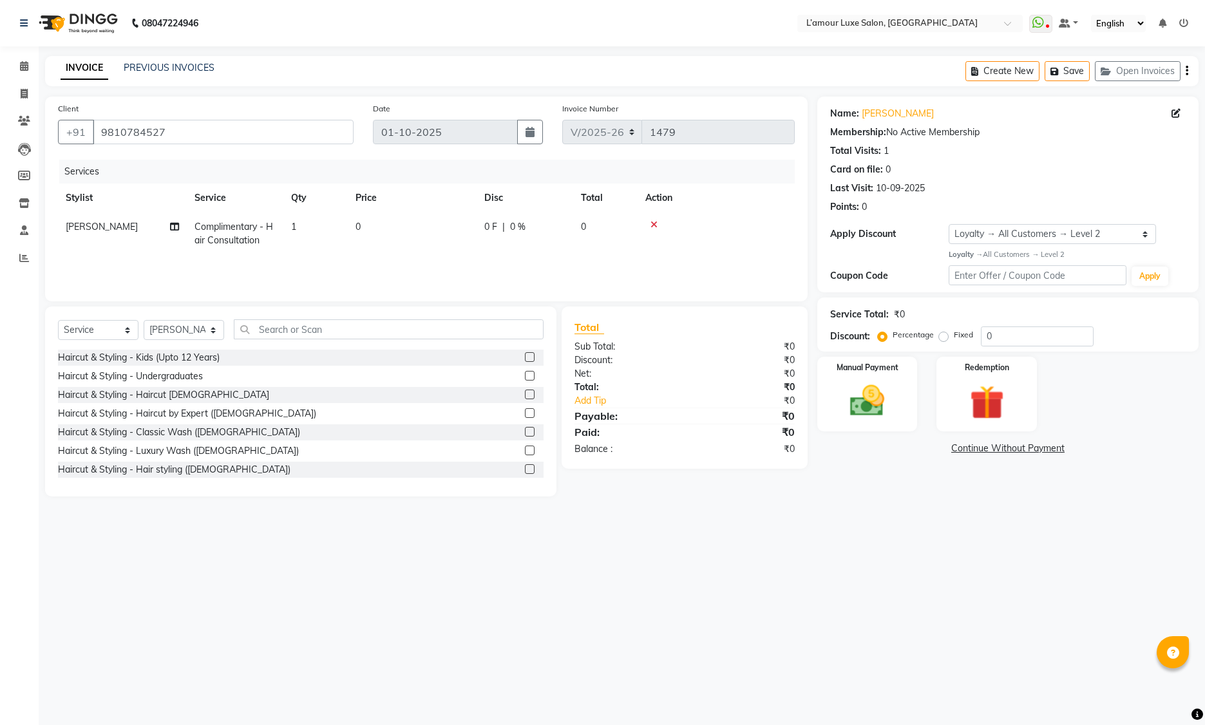
select select "7325"
select select "service"
select select "79012"
select select "1: Object"
click at [651, 224] on icon at bounding box center [654, 224] width 7 height 9
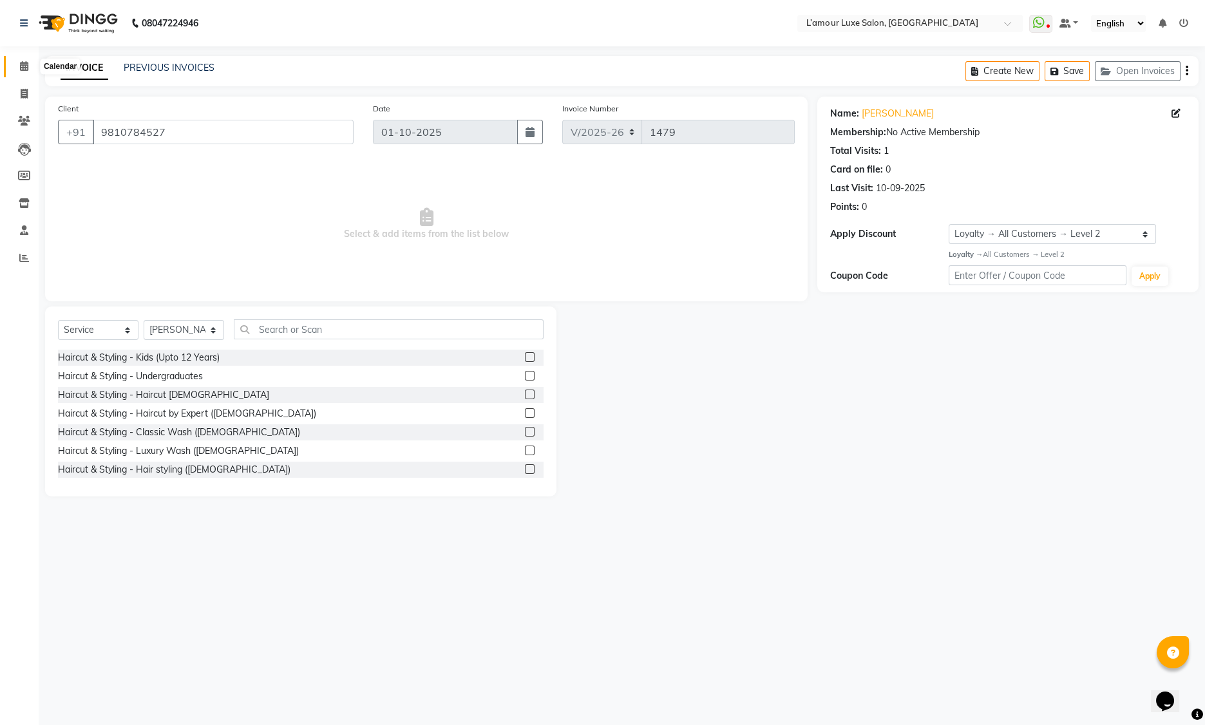
click at [23, 68] on icon at bounding box center [24, 66] width 8 height 10
